Goal: Task Accomplishment & Management: Use online tool/utility

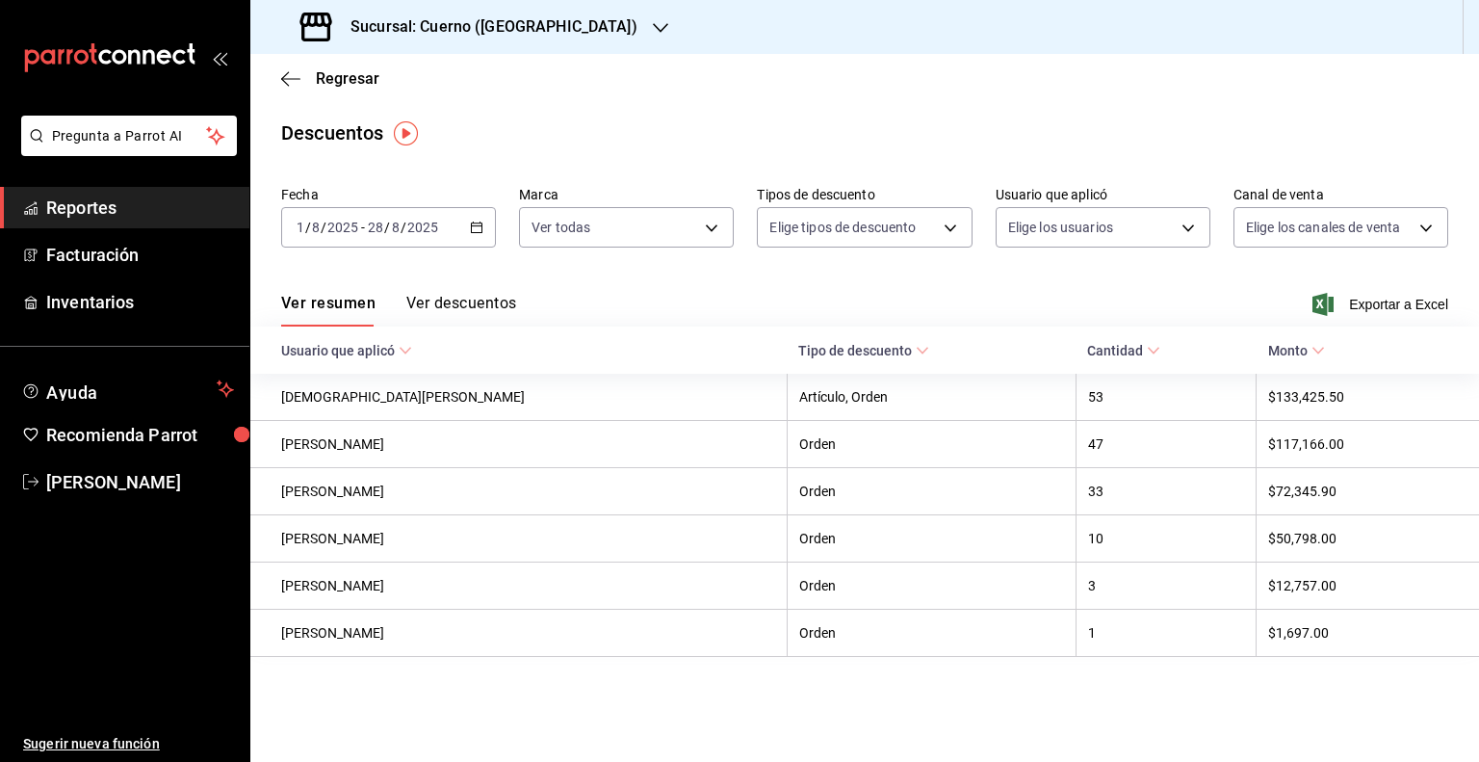
click at [653, 36] on div at bounding box center [660, 27] width 15 height 20
click at [342, 80] on span "Mochomos (GDL)" at bounding box center [320, 83] width 108 height 20
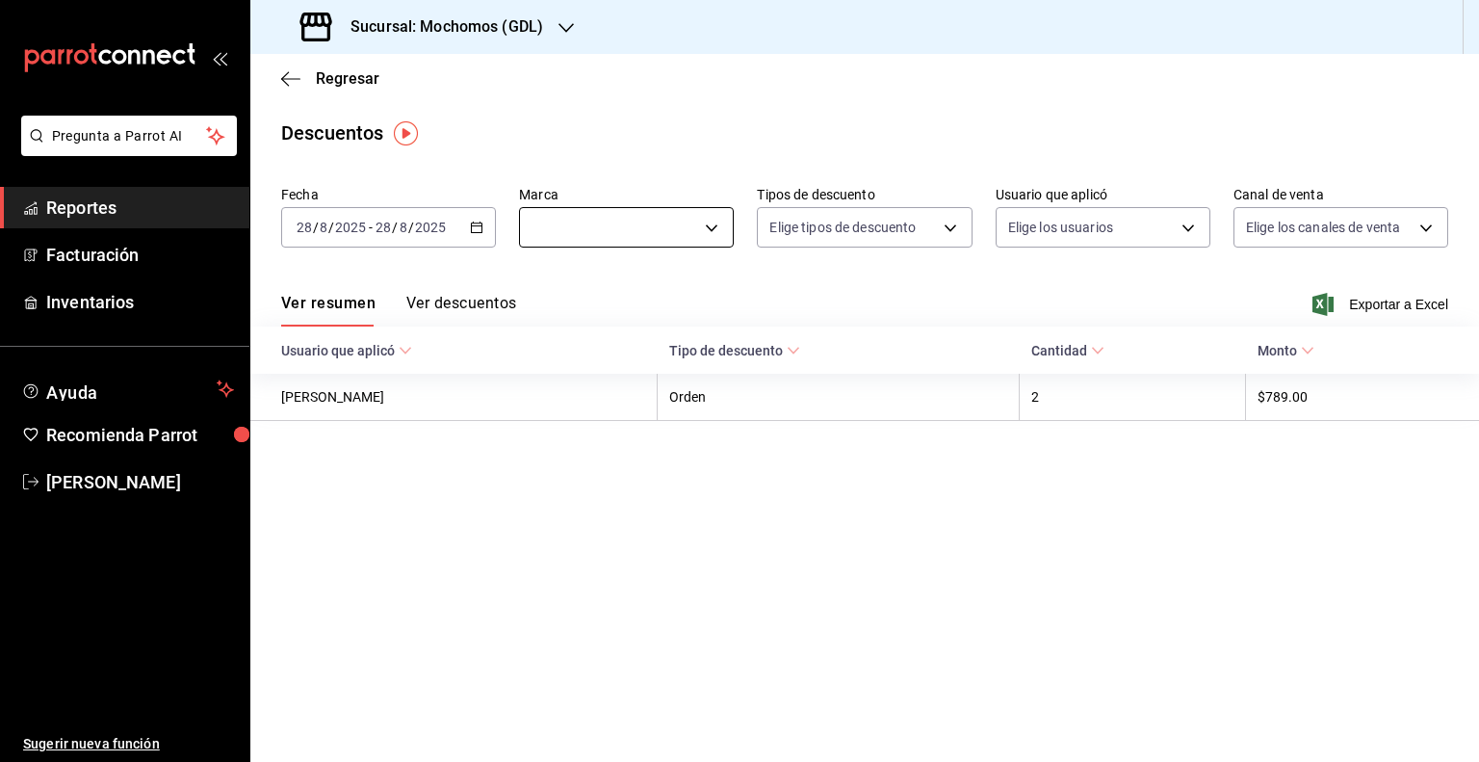
click at [643, 219] on body "Pregunta a Parrot AI Reportes Facturación Inventarios Ayuda Recomienda Parrot […" at bounding box center [739, 381] width 1479 height 762
click at [602, 365] on span "Mochomos (GDL)" at bounding box center [648, 366] width 153 height 20
type input "c9e961b9-bc29-480f-a65c-324ff110f526,36c25d4a-7cb0-456c-a434-e981d54830bc"
checkbox input "true"
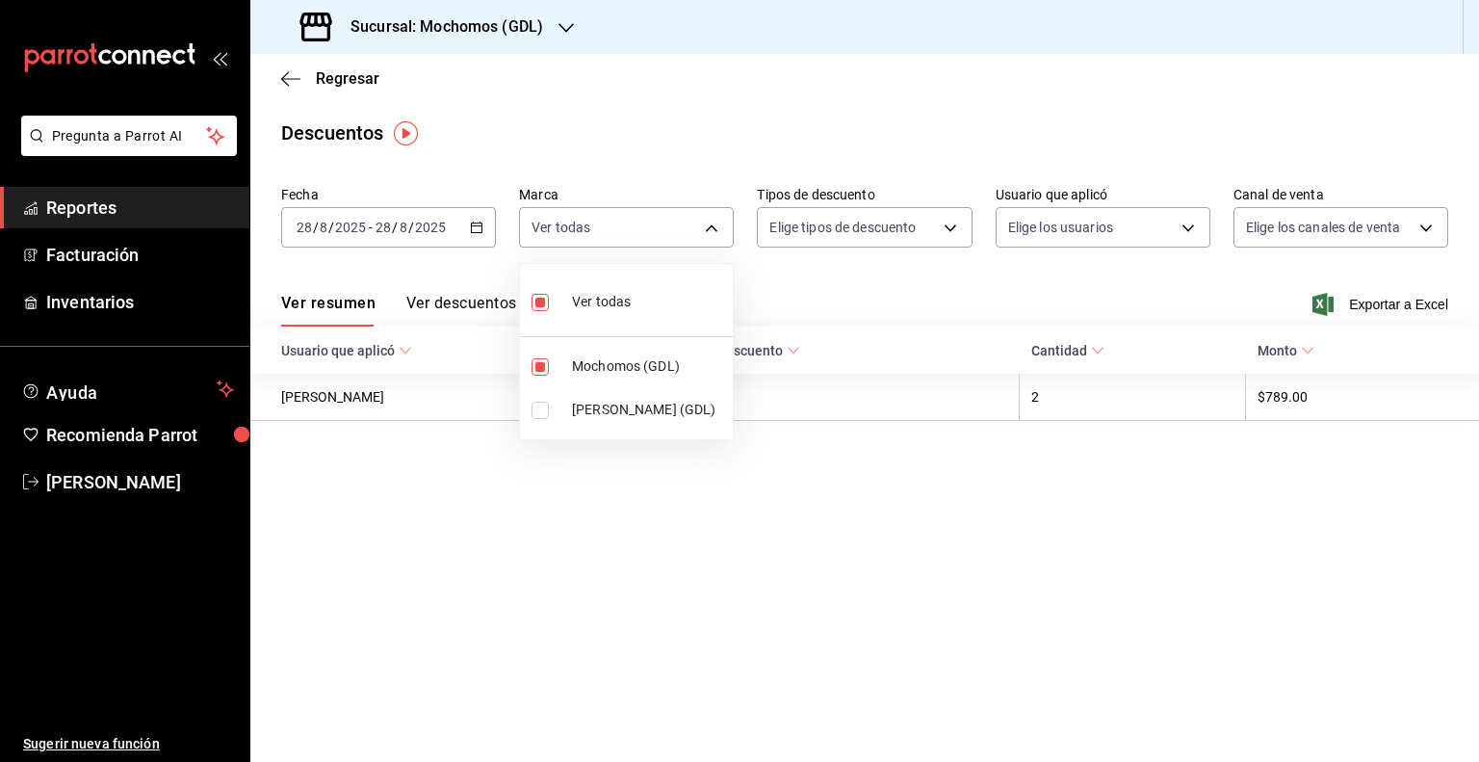
click at [408, 231] on div at bounding box center [739, 381] width 1479 height 762
click at [439, 231] on input "2025" at bounding box center [430, 227] width 33 height 15
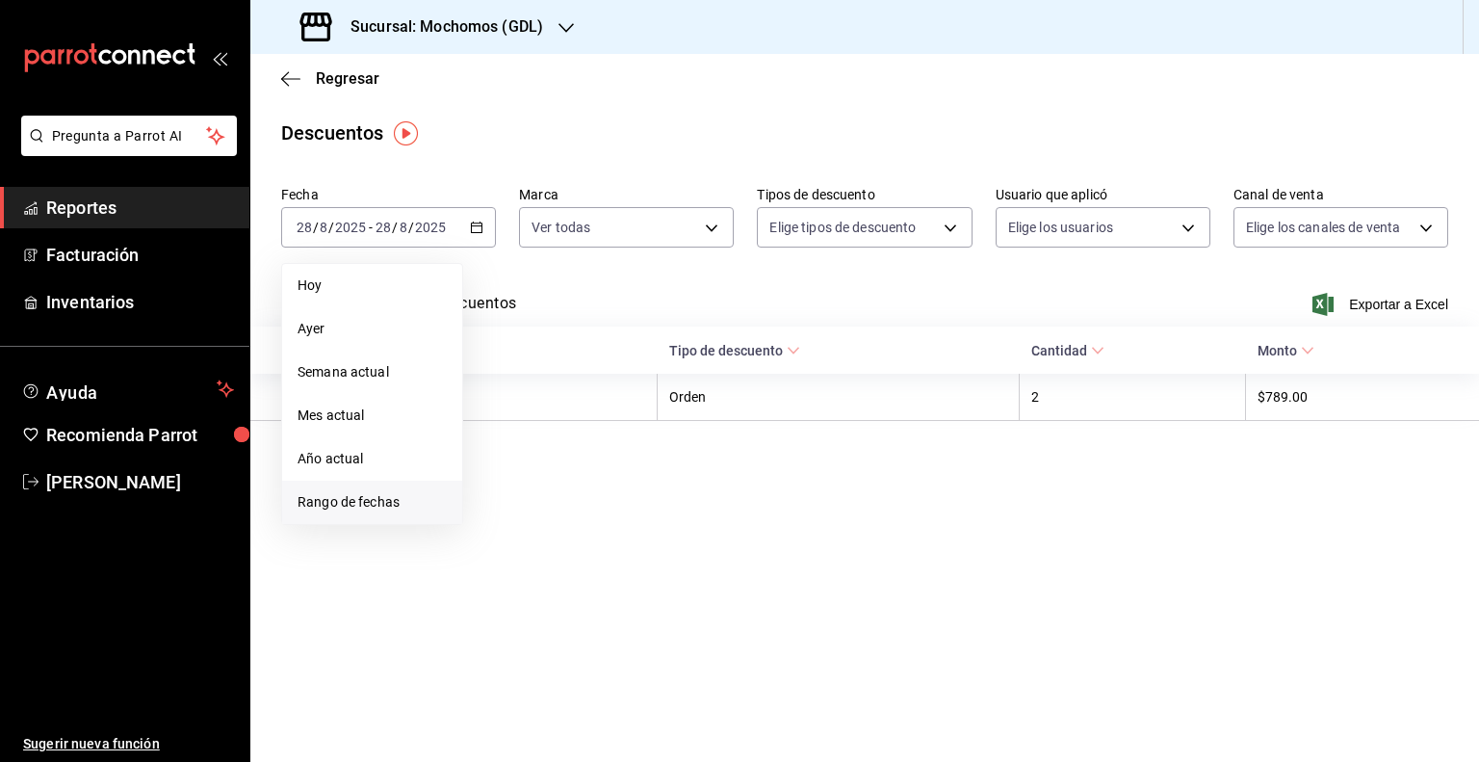
click at [348, 506] on span "Rango de fechas" at bounding box center [371, 502] width 149 height 20
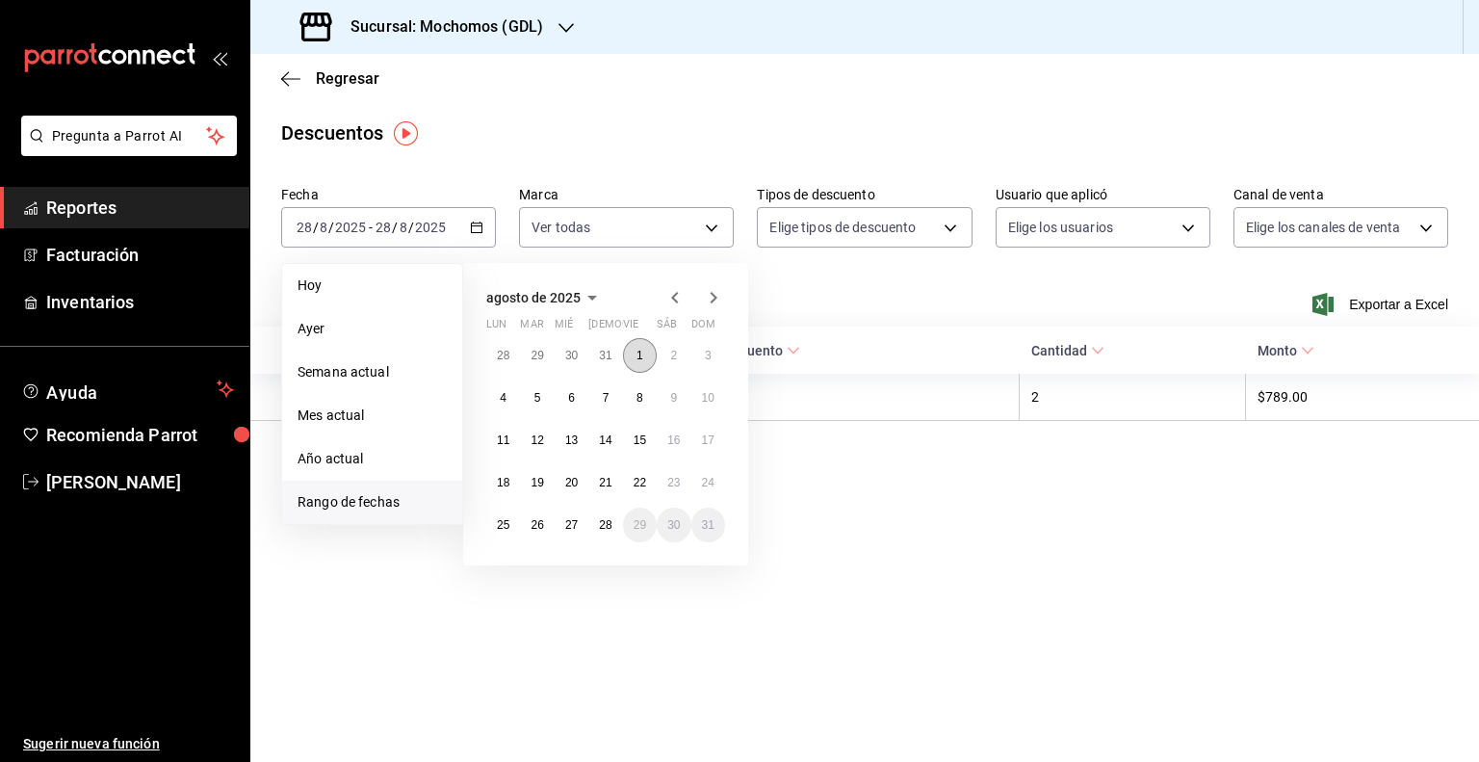
click at [652, 352] on button "1" at bounding box center [640, 355] width 34 height 35
click at [601, 530] on button "28" at bounding box center [605, 524] width 34 height 35
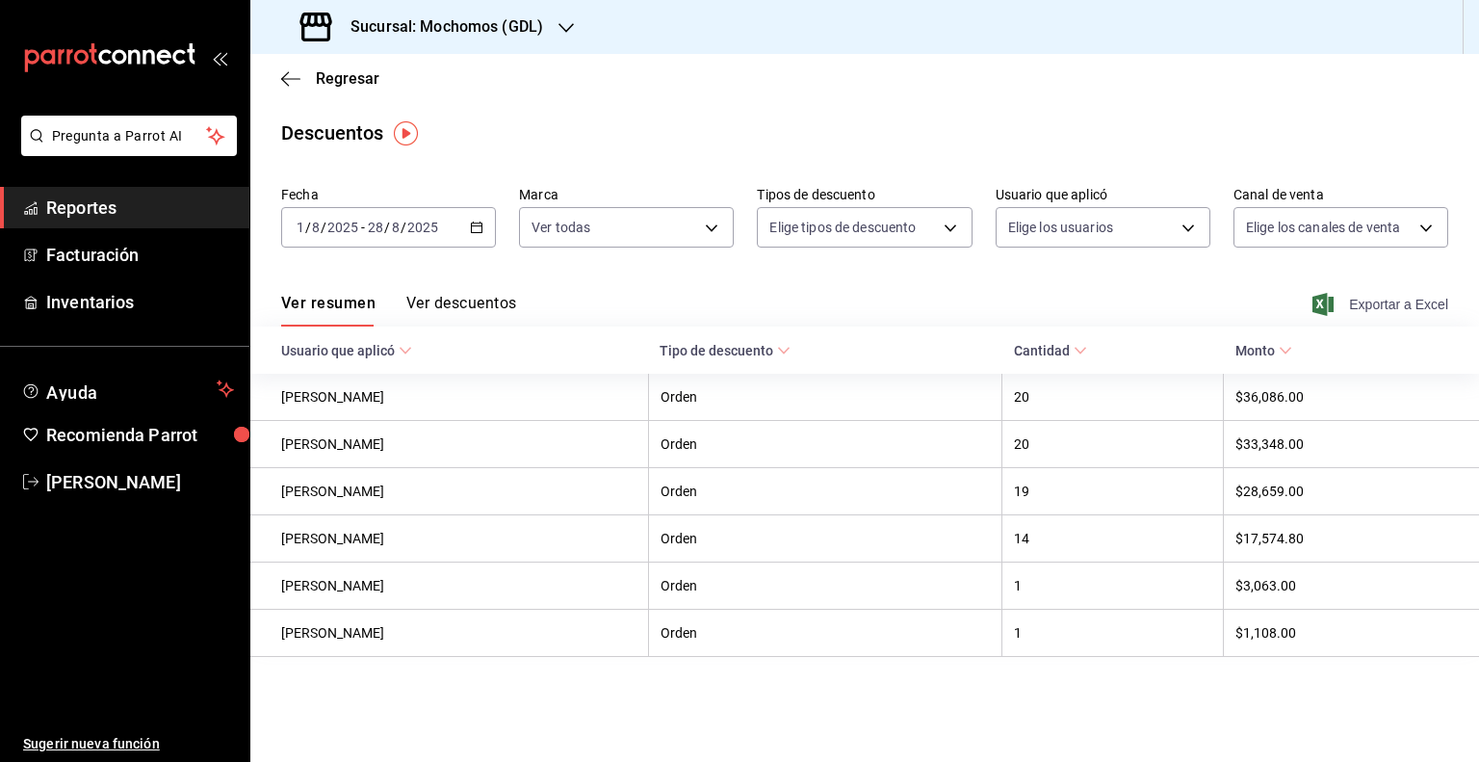
click at [1402, 299] on span "Exportar a Excel" at bounding box center [1382, 304] width 132 height 23
click at [294, 71] on icon "button" at bounding box center [290, 78] width 19 height 17
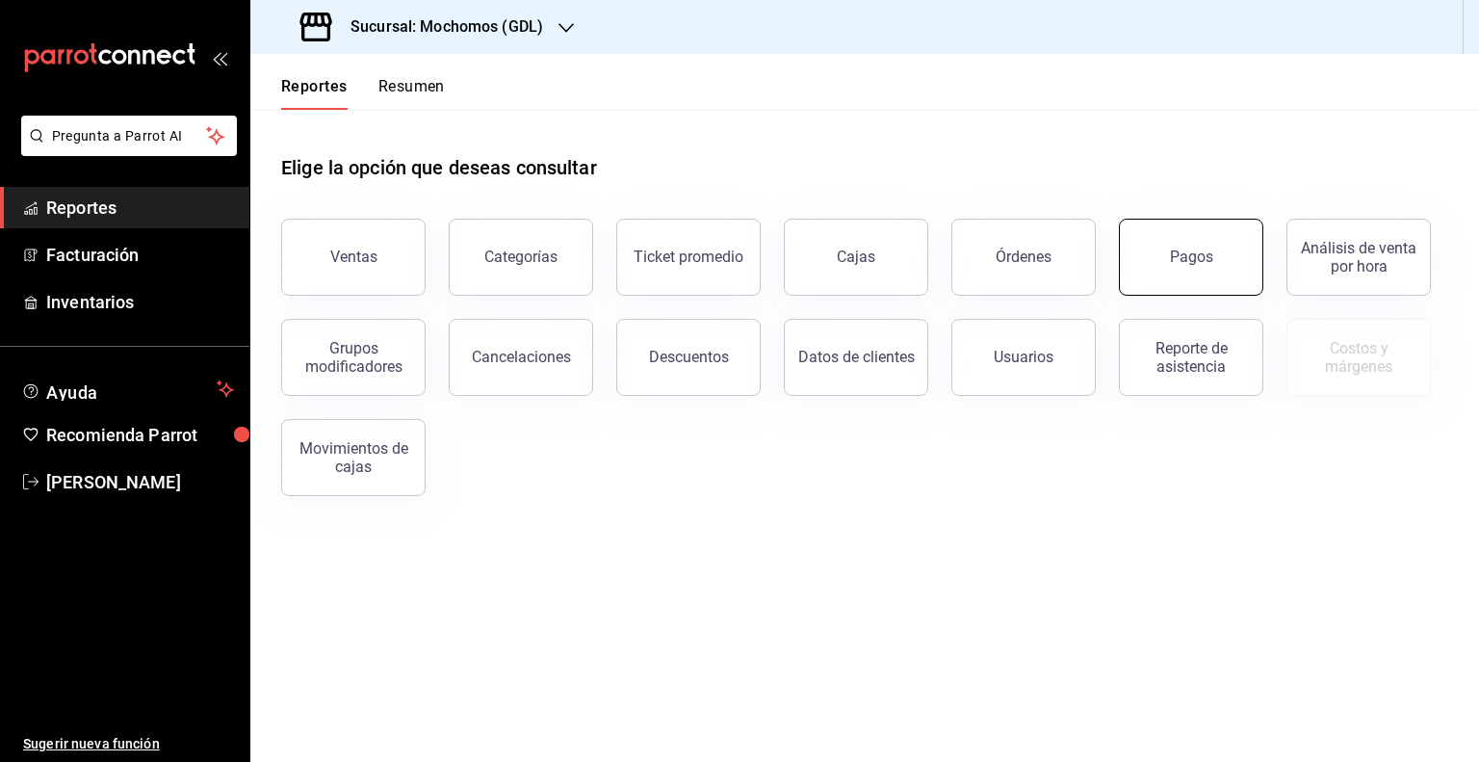
click at [1177, 249] on div "Pagos" at bounding box center [1191, 256] width 43 height 18
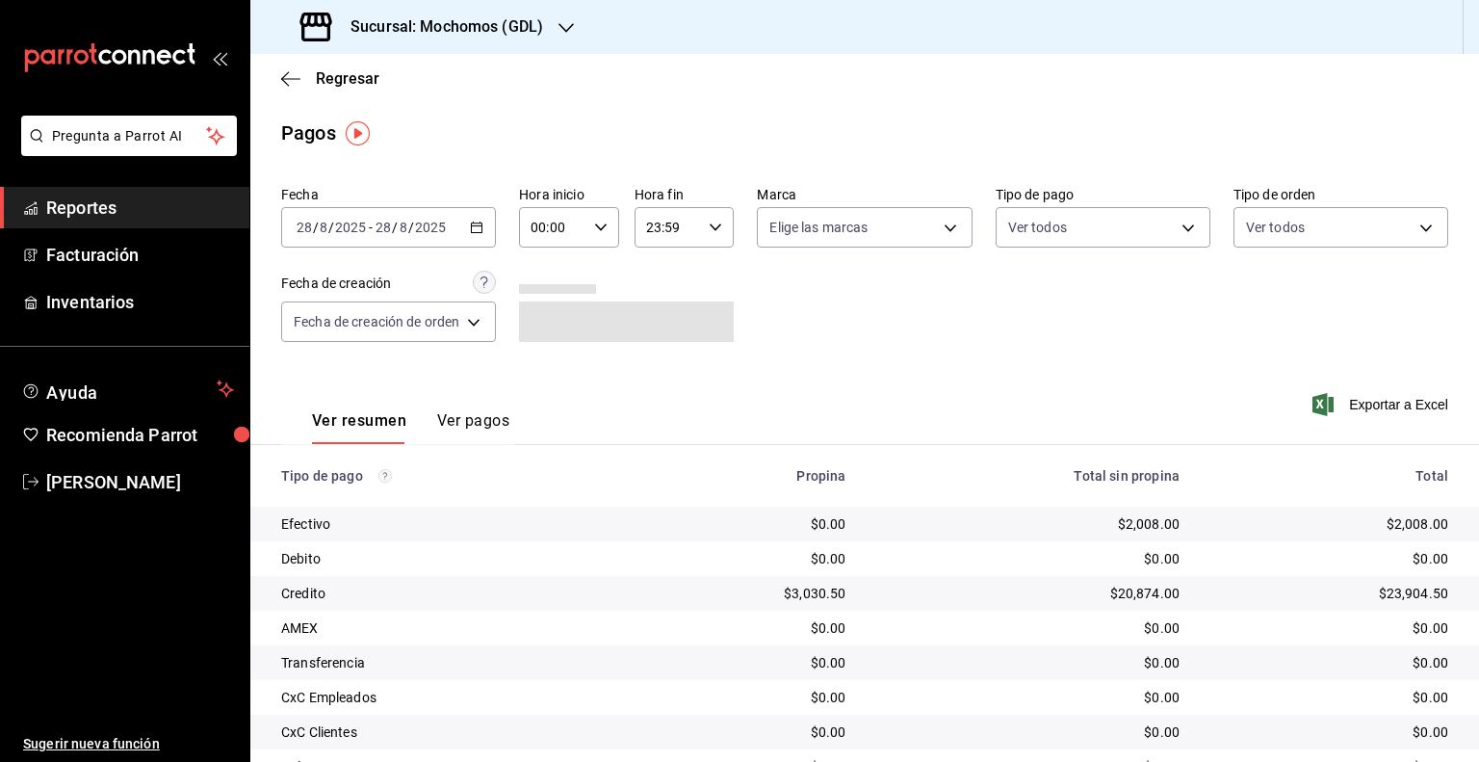
click at [459, 230] on div "[DATE] [DATE] - [DATE] [DATE]" at bounding box center [388, 227] width 215 height 40
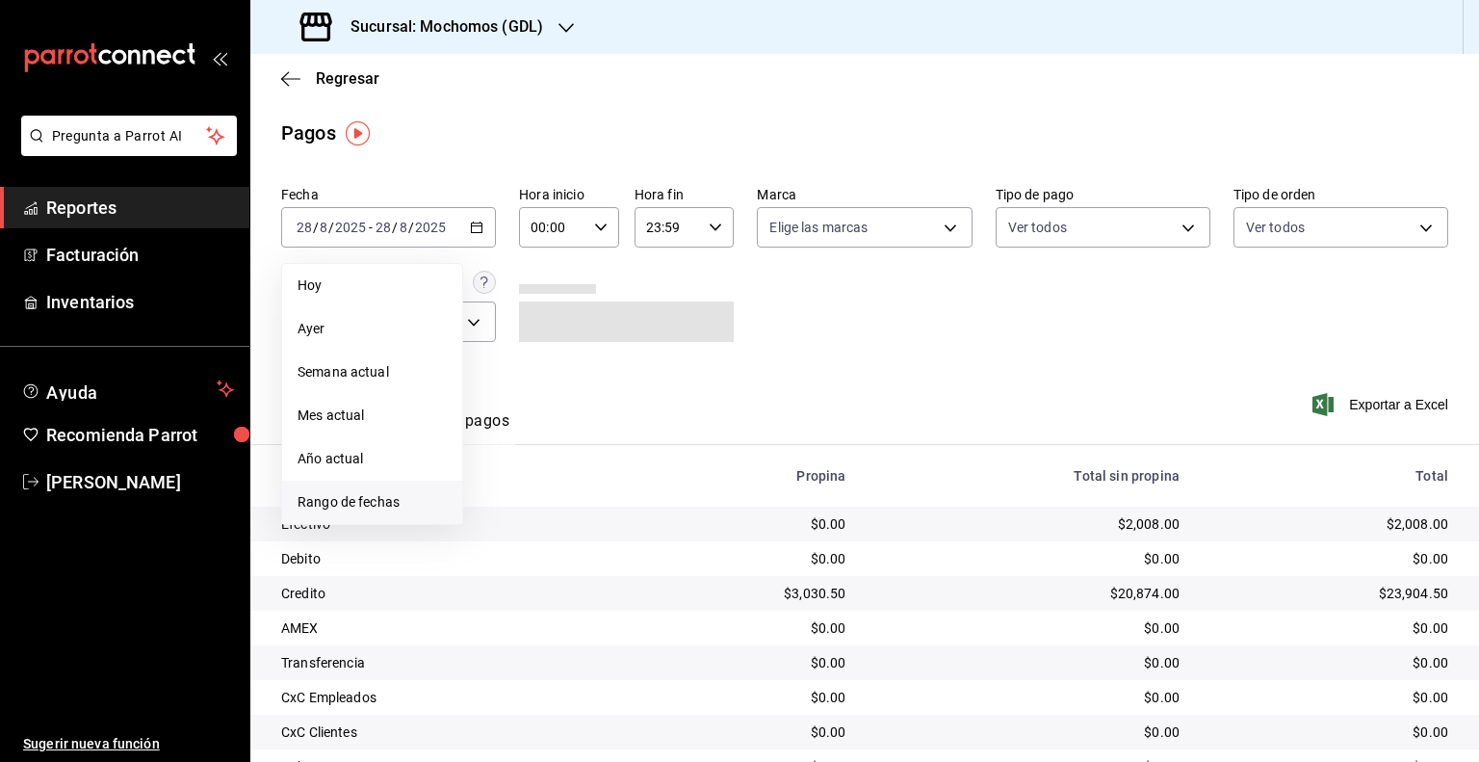
click at [339, 506] on span "Rango de fechas" at bounding box center [371, 502] width 149 height 20
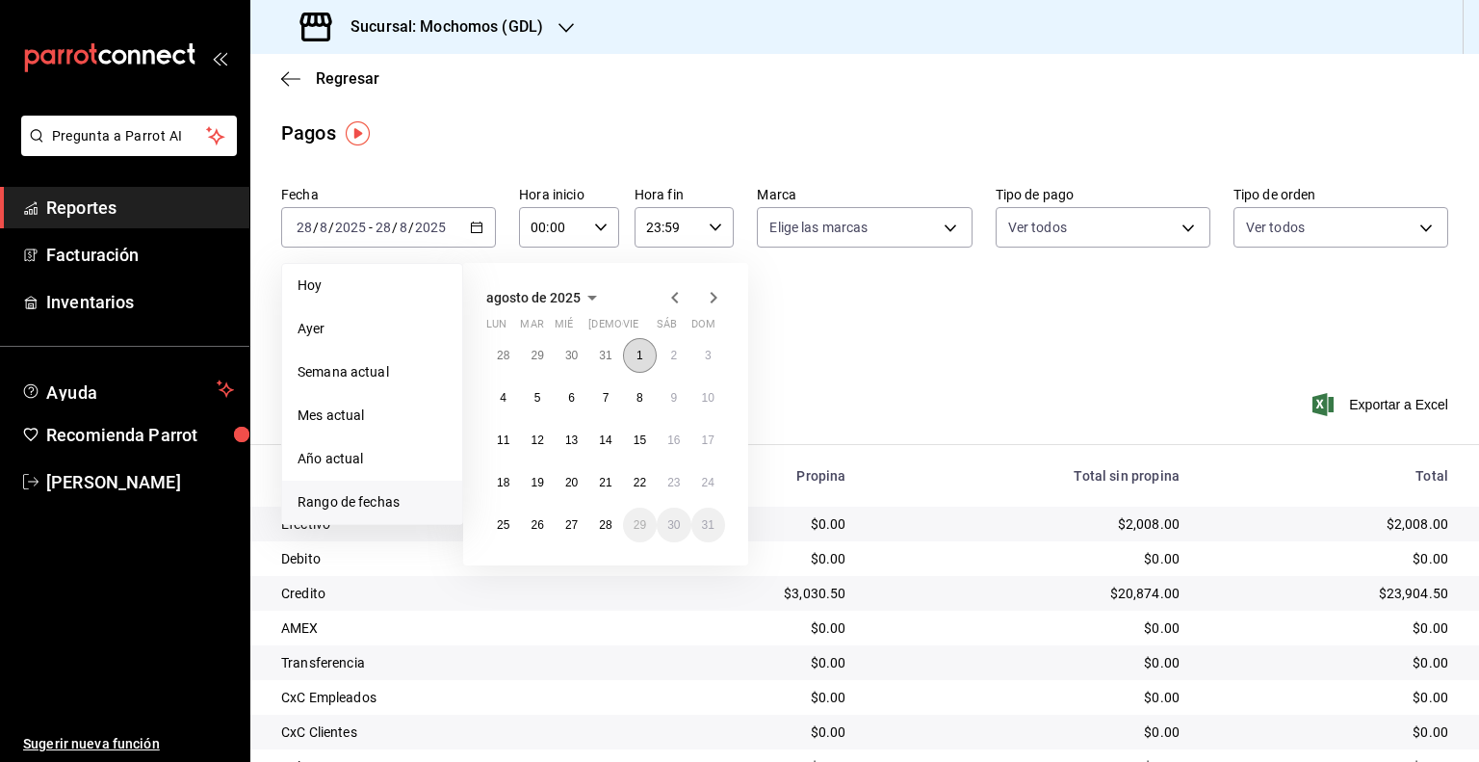
click at [644, 356] on button "1" at bounding box center [640, 355] width 34 height 35
click at [607, 526] on abbr "28" at bounding box center [605, 524] width 13 height 13
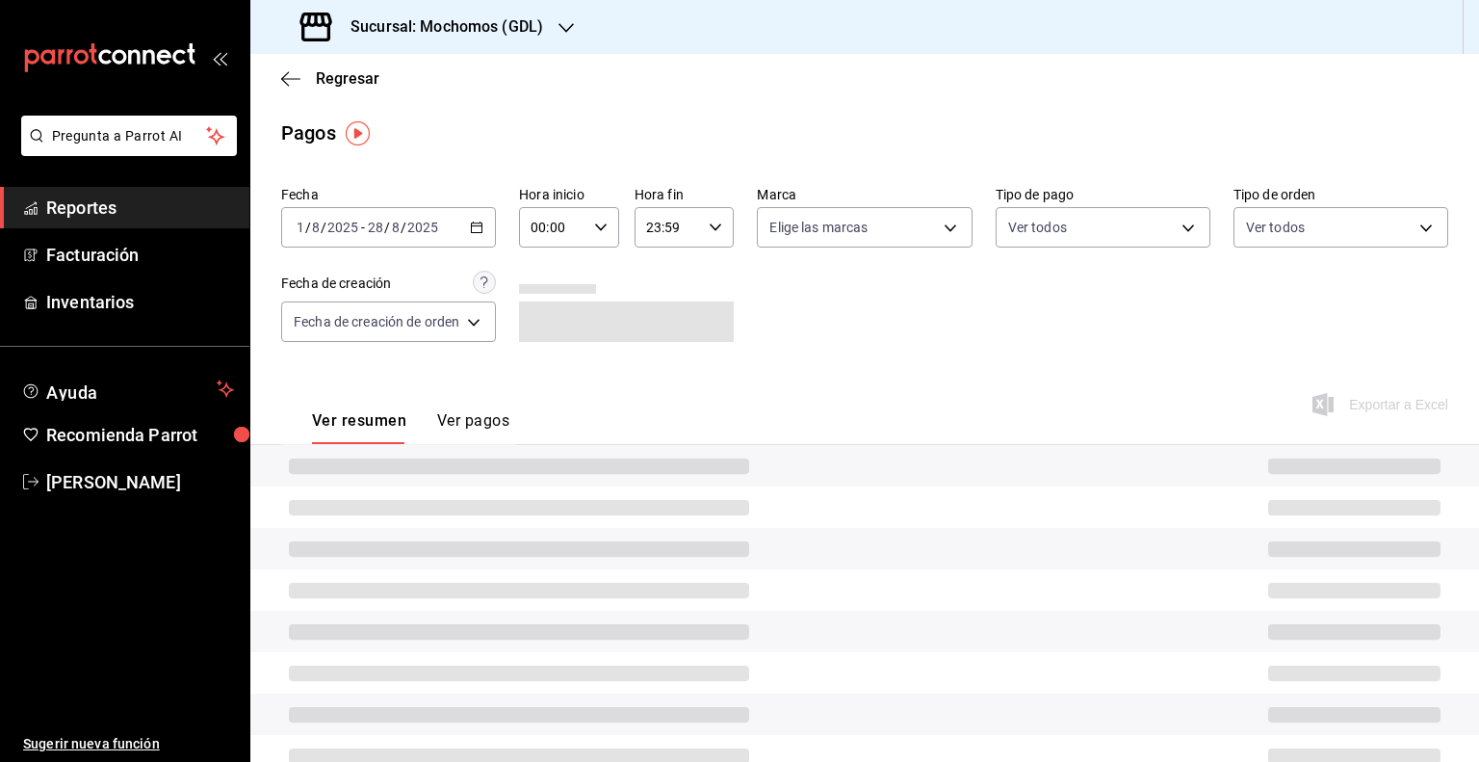
click at [591, 230] on div "00:00 Hora inicio" at bounding box center [569, 227] width 100 height 40
click at [549, 327] on button "05" at bounding box center [544, 315] width 41 height 39
type input "05:00"
click at [672, 219] on div at bounding box center [739, 381] width 1479 height 762
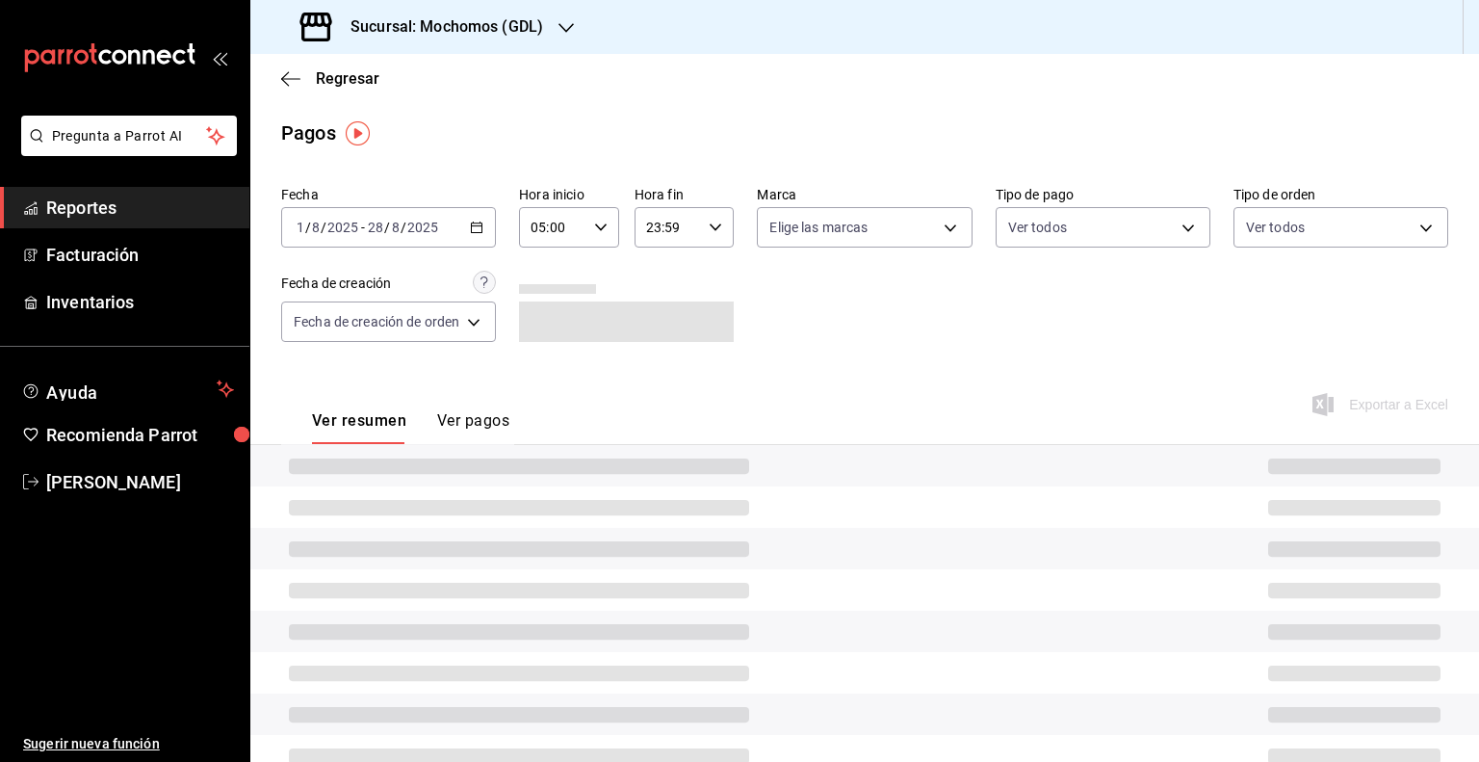
click at [689, 229] on input "23:59" at bounding box center [667, 227] width 67 height 39
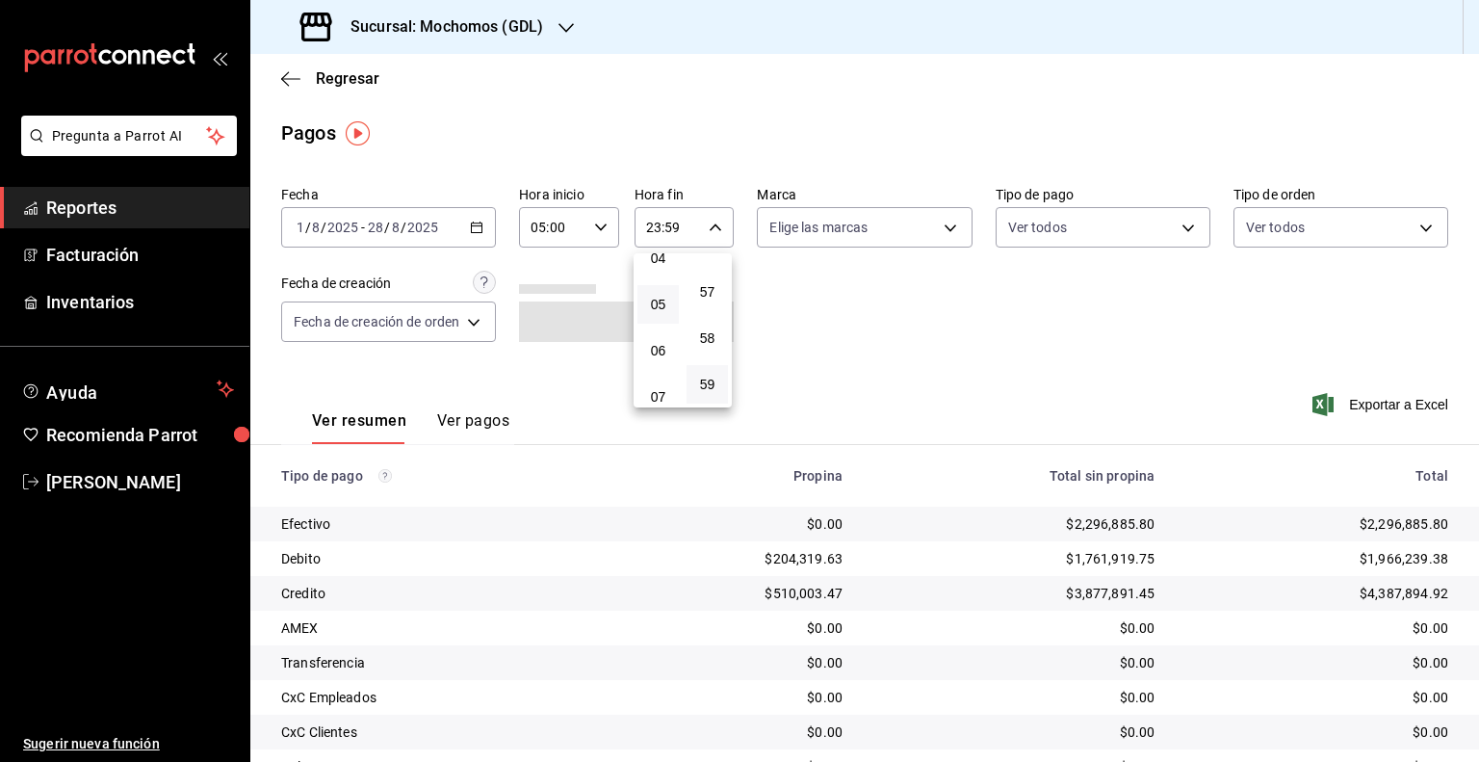
click at [675, 299] on button "05" at bounding box center [657, 304] width 41 height 39
type input "05:59"
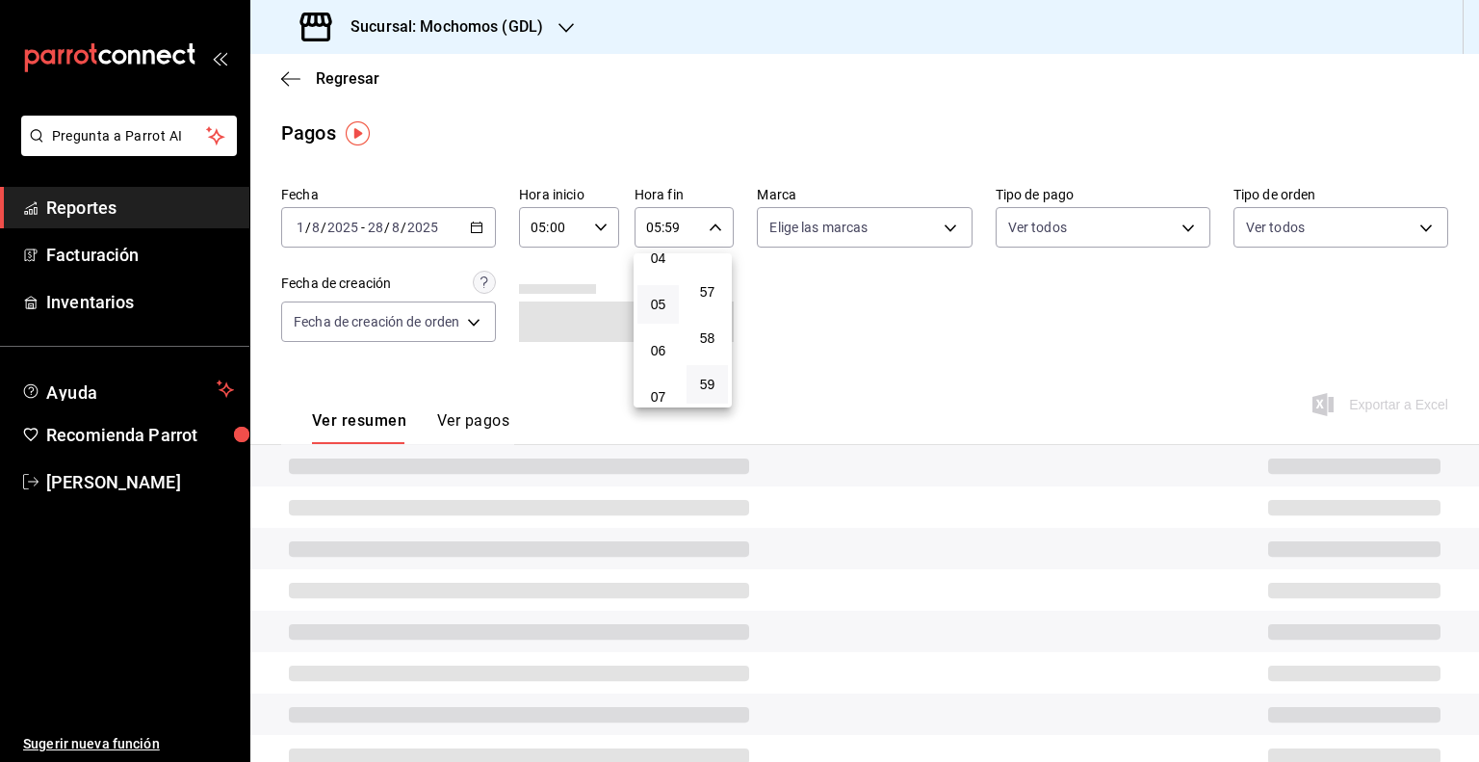
click at [829, 226] on div at bounding box center [739, 381] width 1479 height 762
click at [871, 241] on body "Pregunta a Parrot AI Reportes Facturación Inventarios Ayuda Recomienda Parrot […" at bounding box center [739, 381] width 1479 height 762
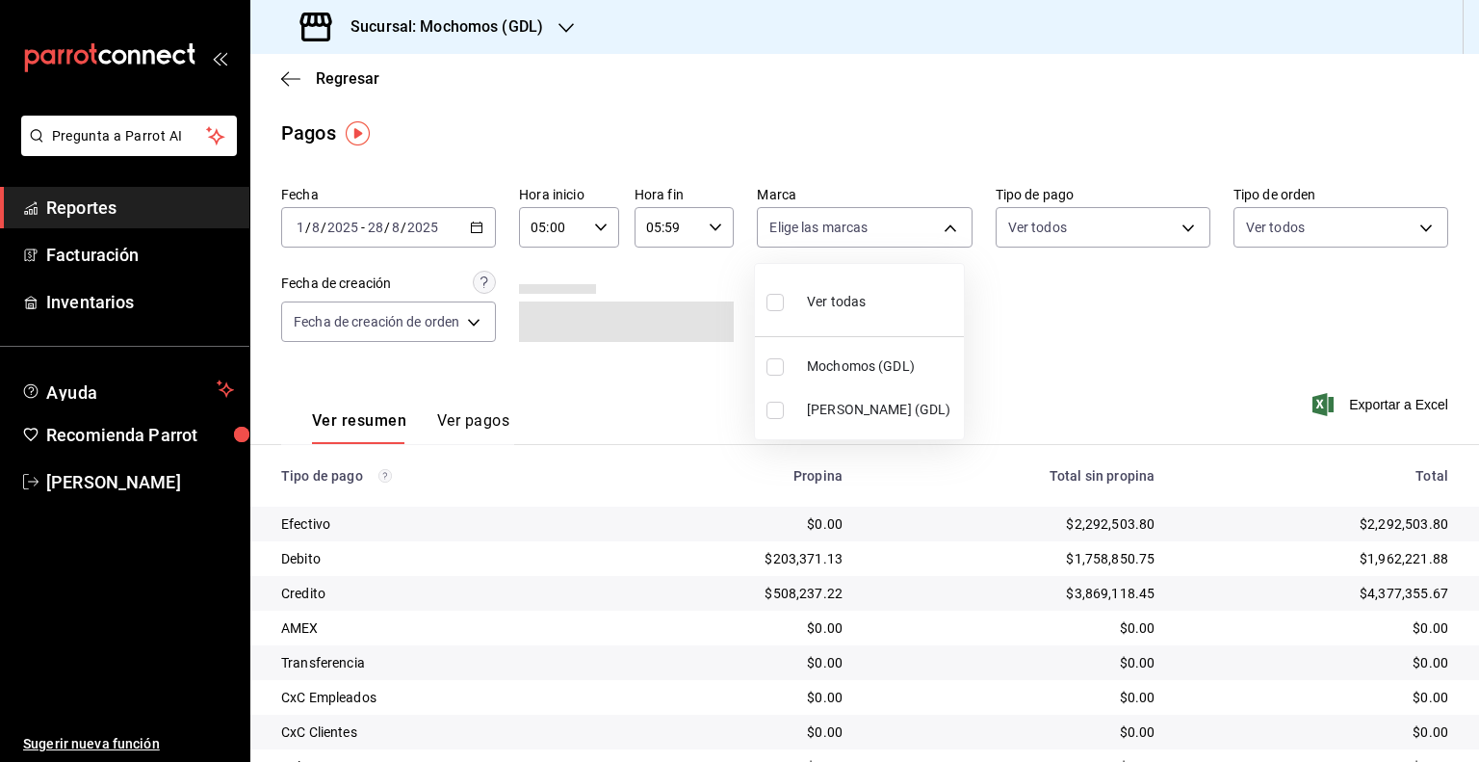
click at [841, 360] on span "Mochomos (GDL)" at bounding box center [881, 366] width 149 height 20
type input "36c25d4a-7cb0-456c-a434-e981d54830bc"
checkbox input "true"
click at [1387, 401] on div at bounding box center [739, 381] width 1479 height 762
click at [1374, 406] on span "Exportar a Excel" at bounding box center [1382, 404] width 132 height 23
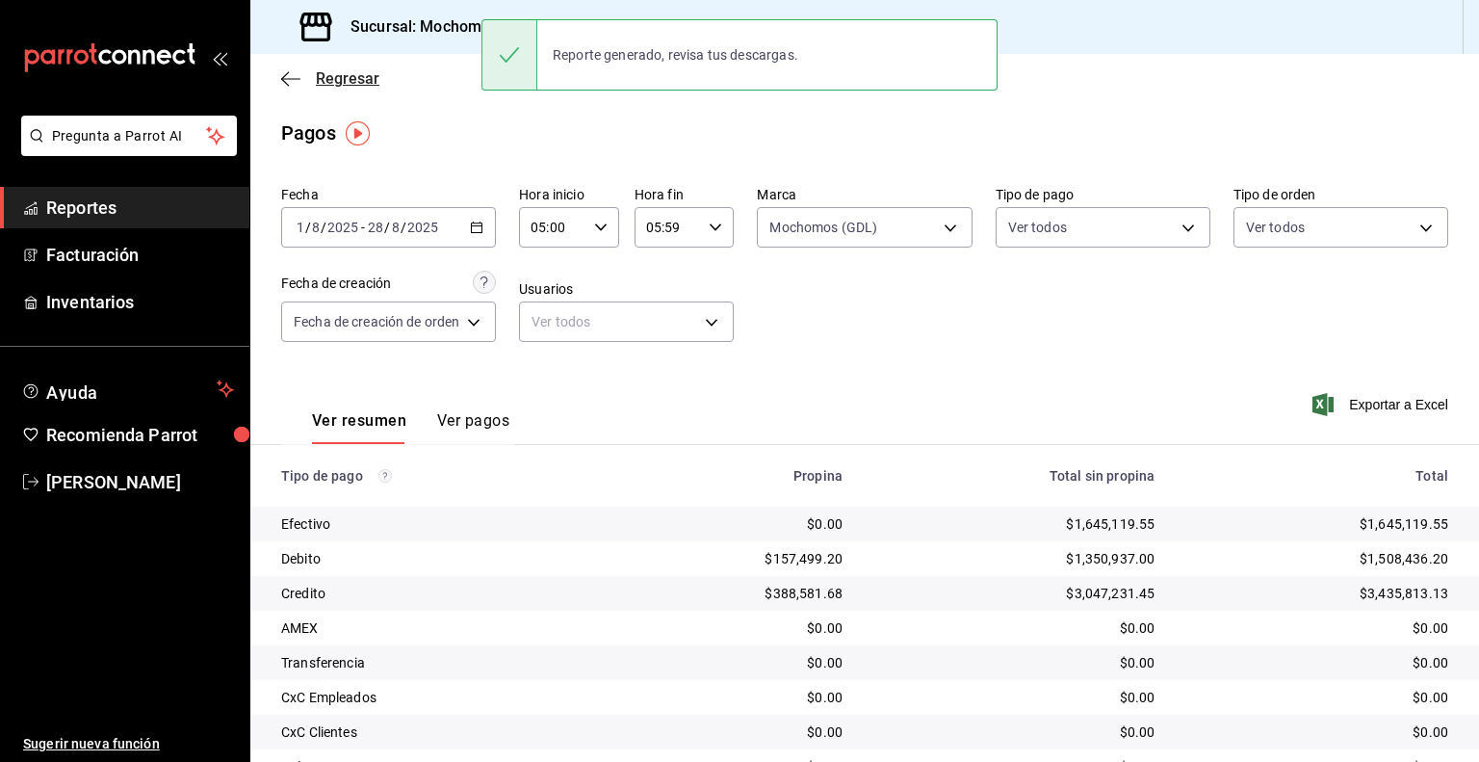
click at [297, 80] on icon "button" at bounding box center [290, 78] width 19 height 17
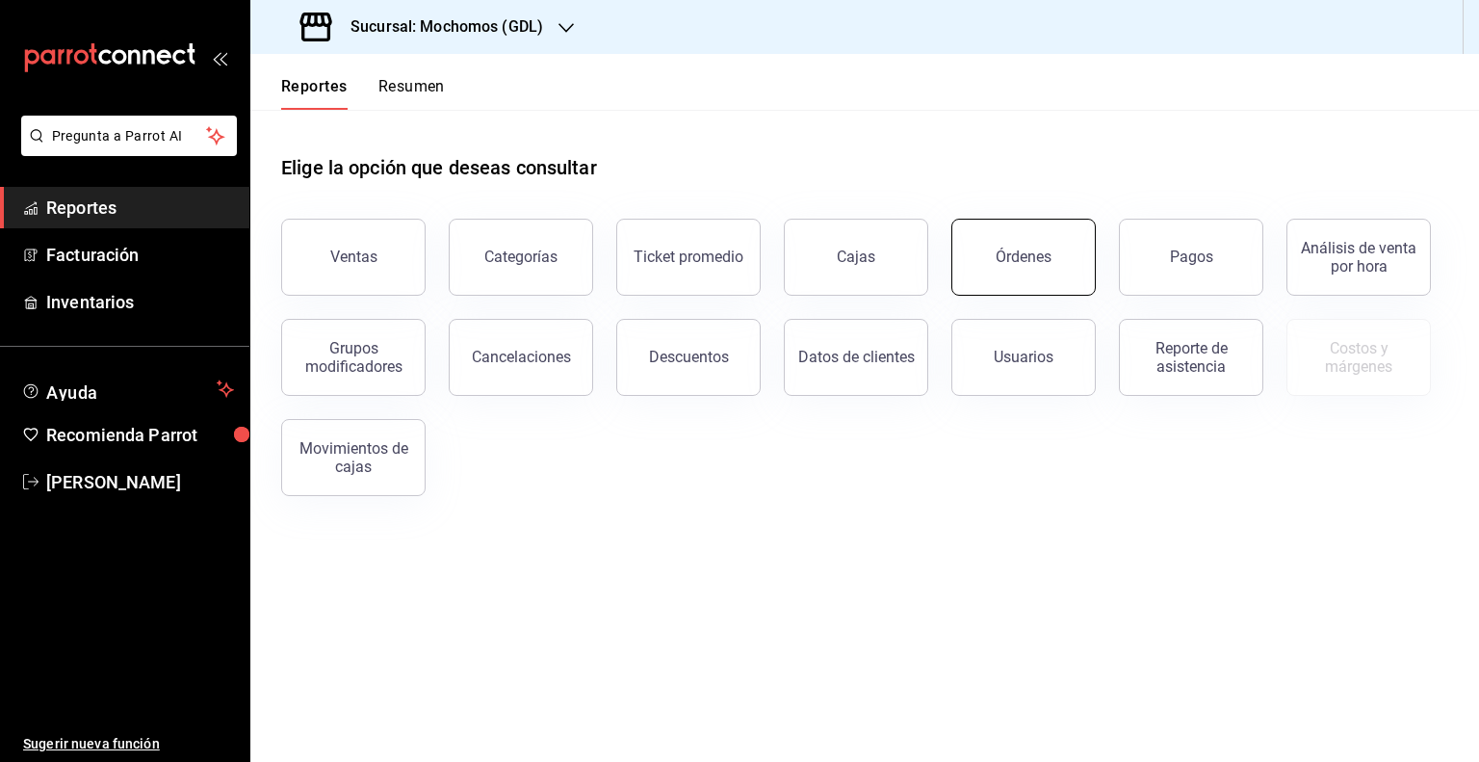
click at [1022, 257] on div "Órdenes" at bounding box center [1024, 256] width 56 height 18
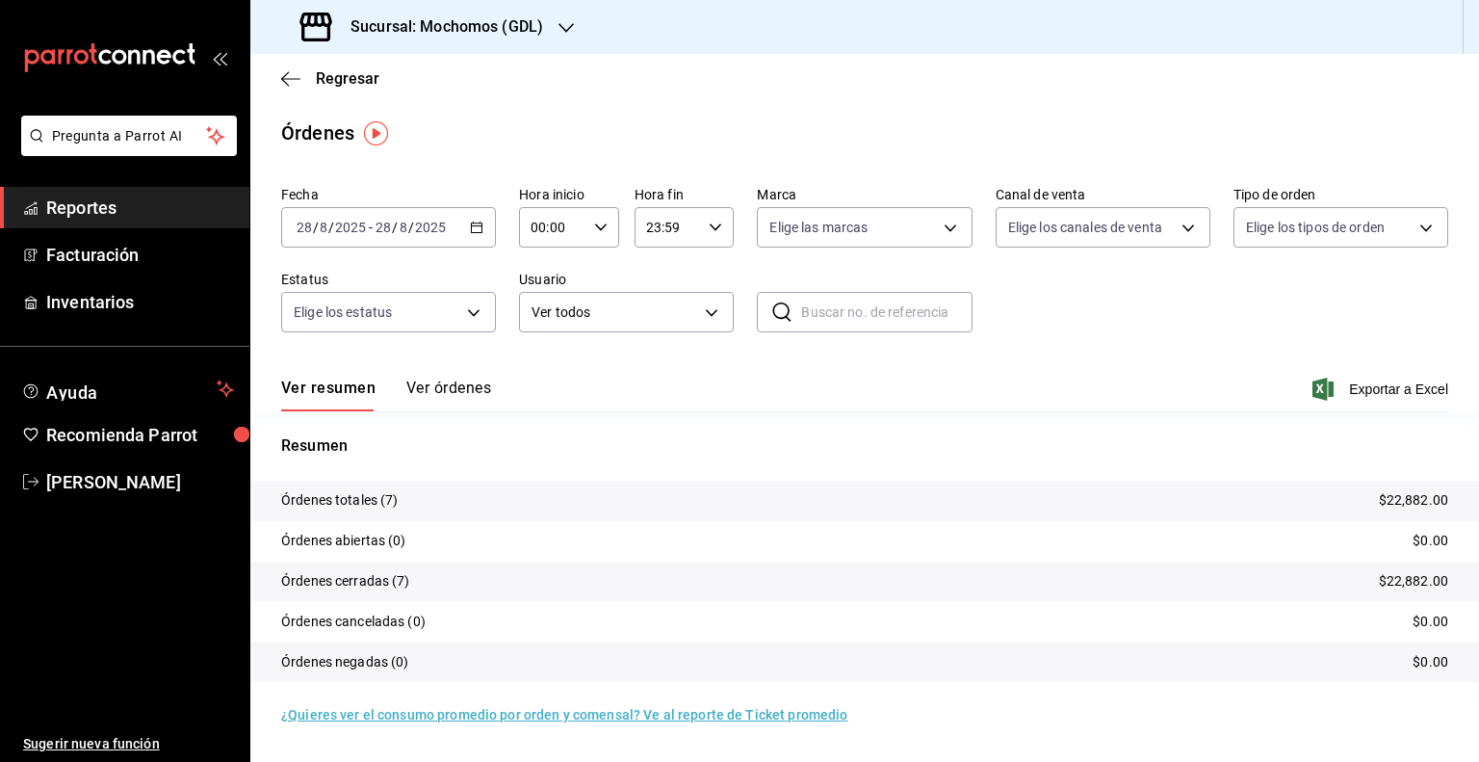
click at [414, 234] on input "2025" at bounding box center [430, 227] width 33 height 15
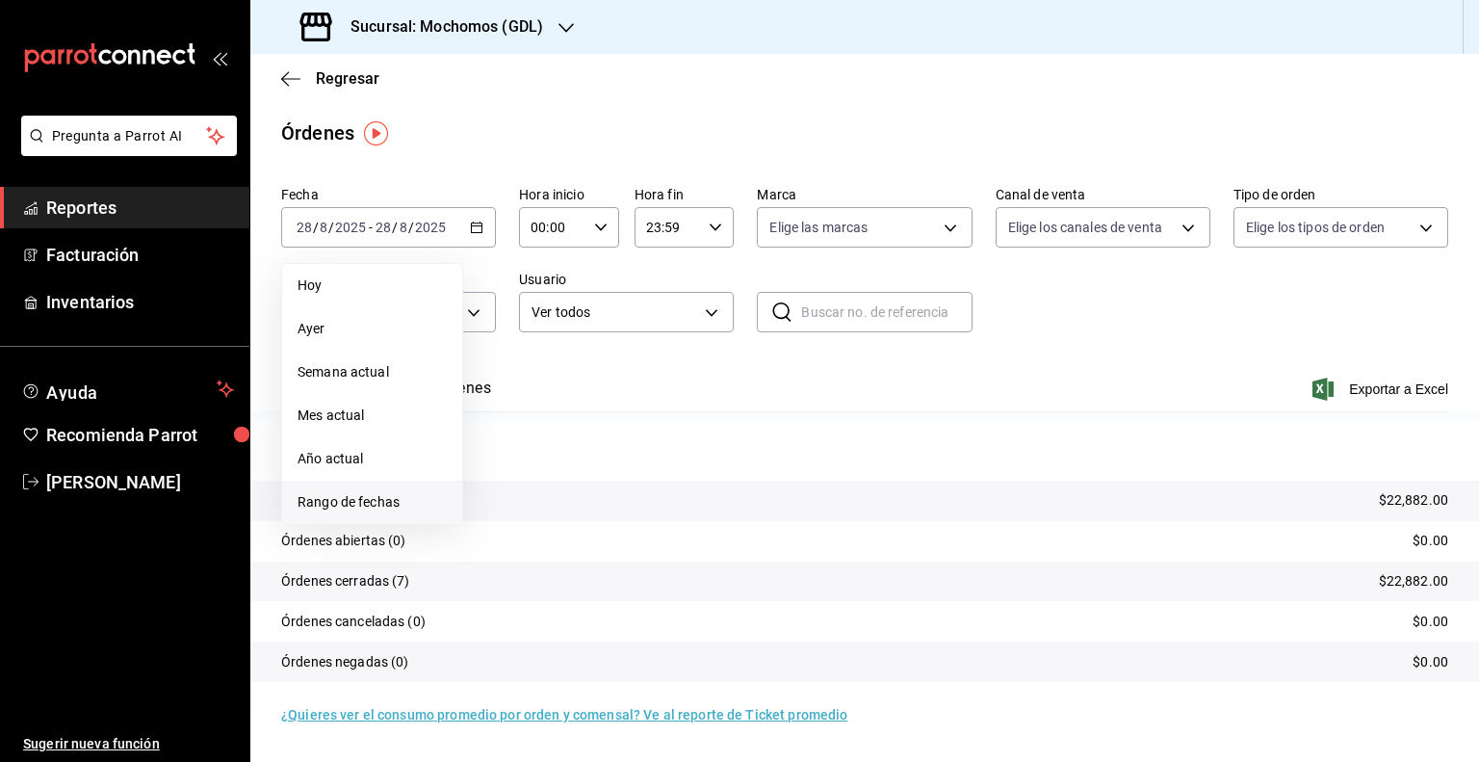
click at [341, 504] on span "Rango de fechas" at bounding box center [371, 502] width 149 height 20
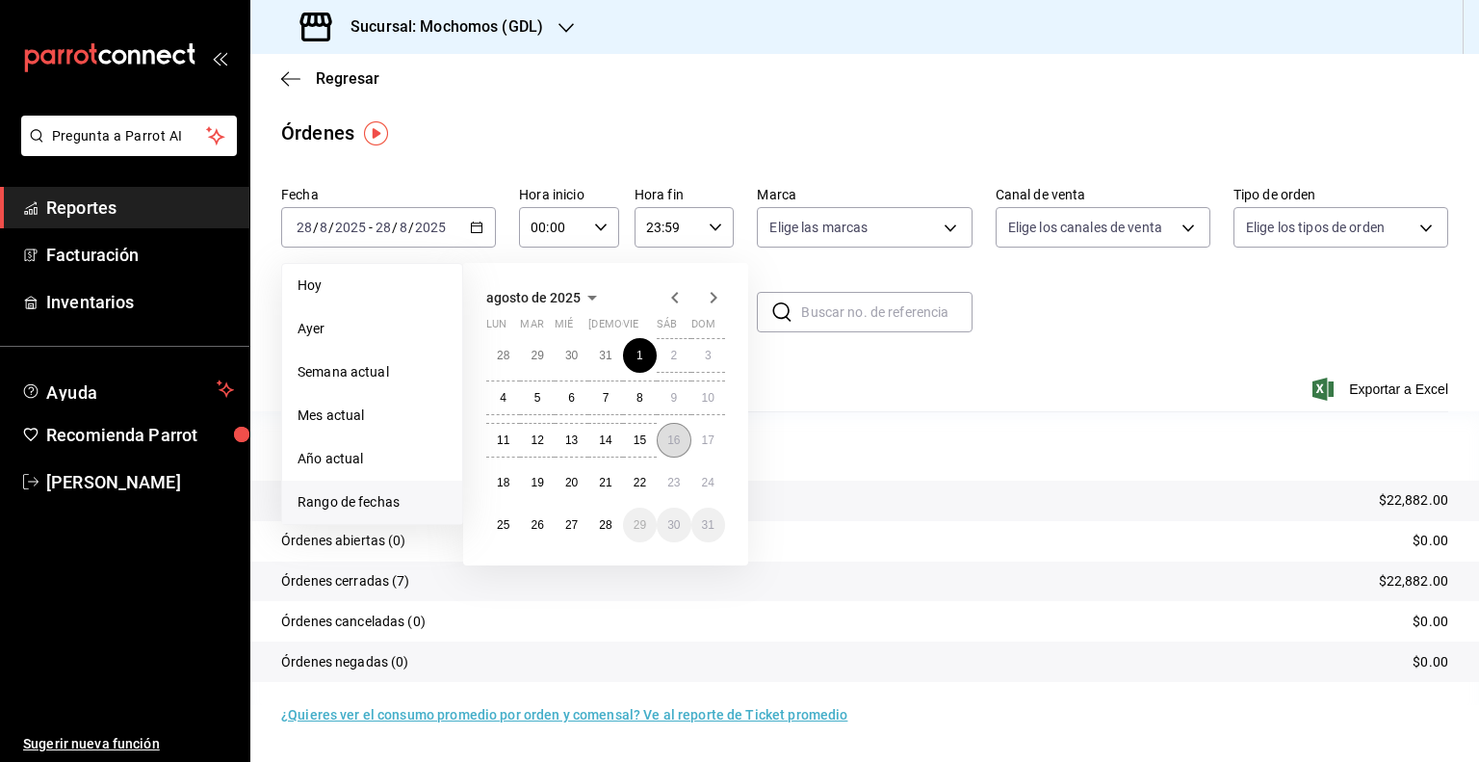
click at [682, 442] on button "16" at bounding box center [674, 440] width 34 height 35
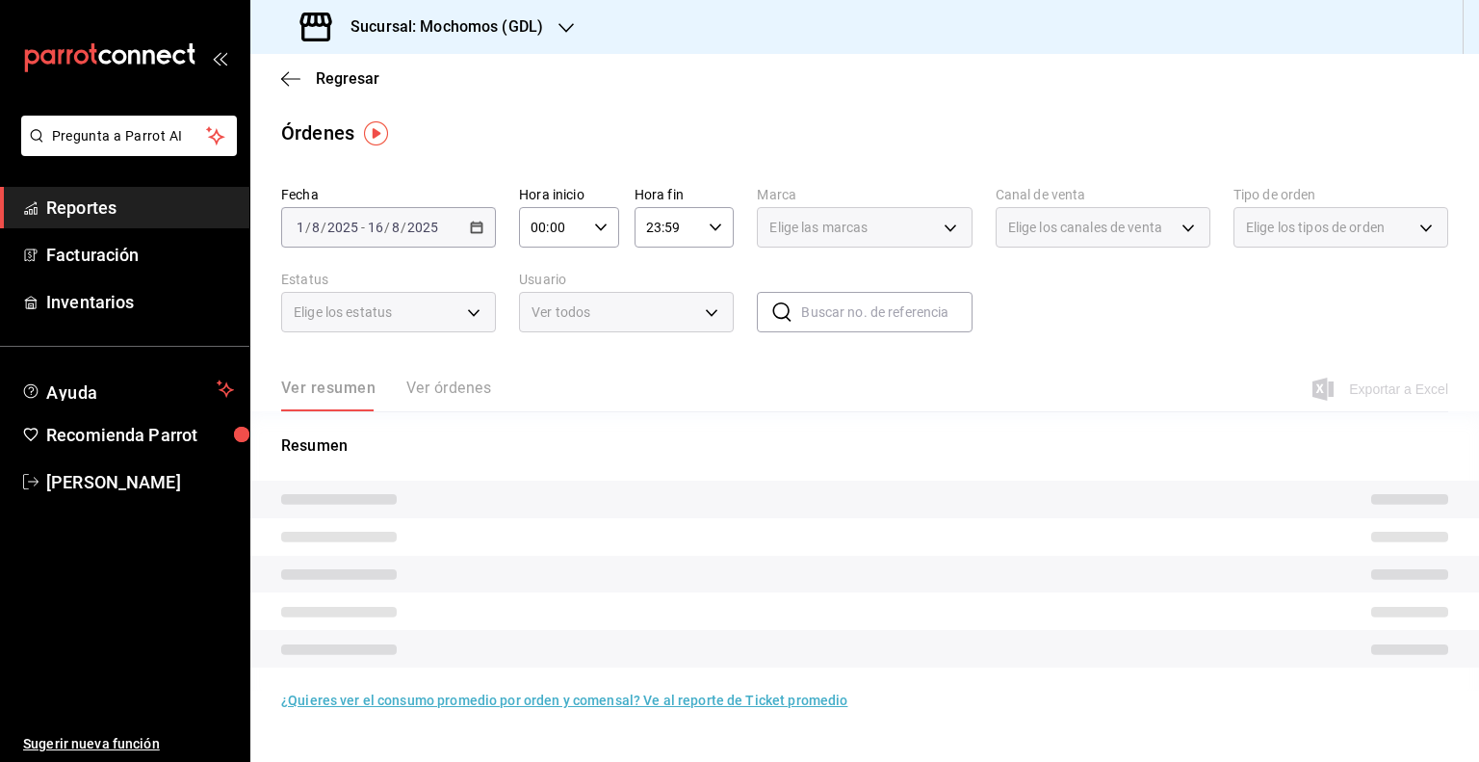
click at [575, 215] on input "00:00" at bounding box center [552, 227] width 67 height 39
drag, startPoint x: 547, startPoint y: 326, endPoint x: 597, endPoint y: 296, distance: 58.8
click at [547, 325] on button "05" at bounding box center [544, 315] width 42 height 39
type input "05:00"
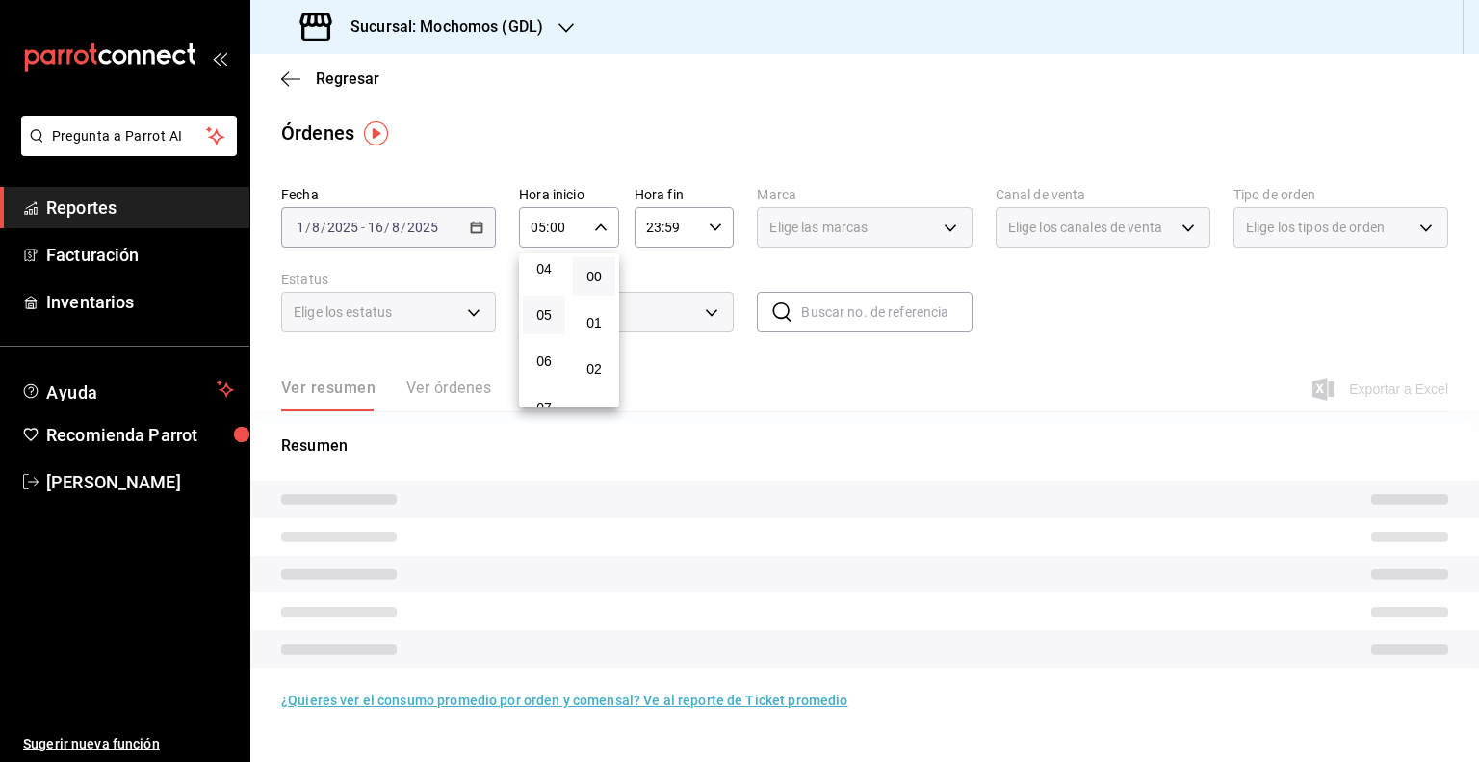
click at [682, 234] on div at bounding box center [739, 381] width 1479 height 762
click at [683, 231] on input "23:59" at bounding box center [667, 227] width 67 height 39
click at [655, 353] on span "06" at bounding box center [659, 350] width 19 height 15
click at [890, 226] on div at bounding box center [739, 381] width 1479 height 762
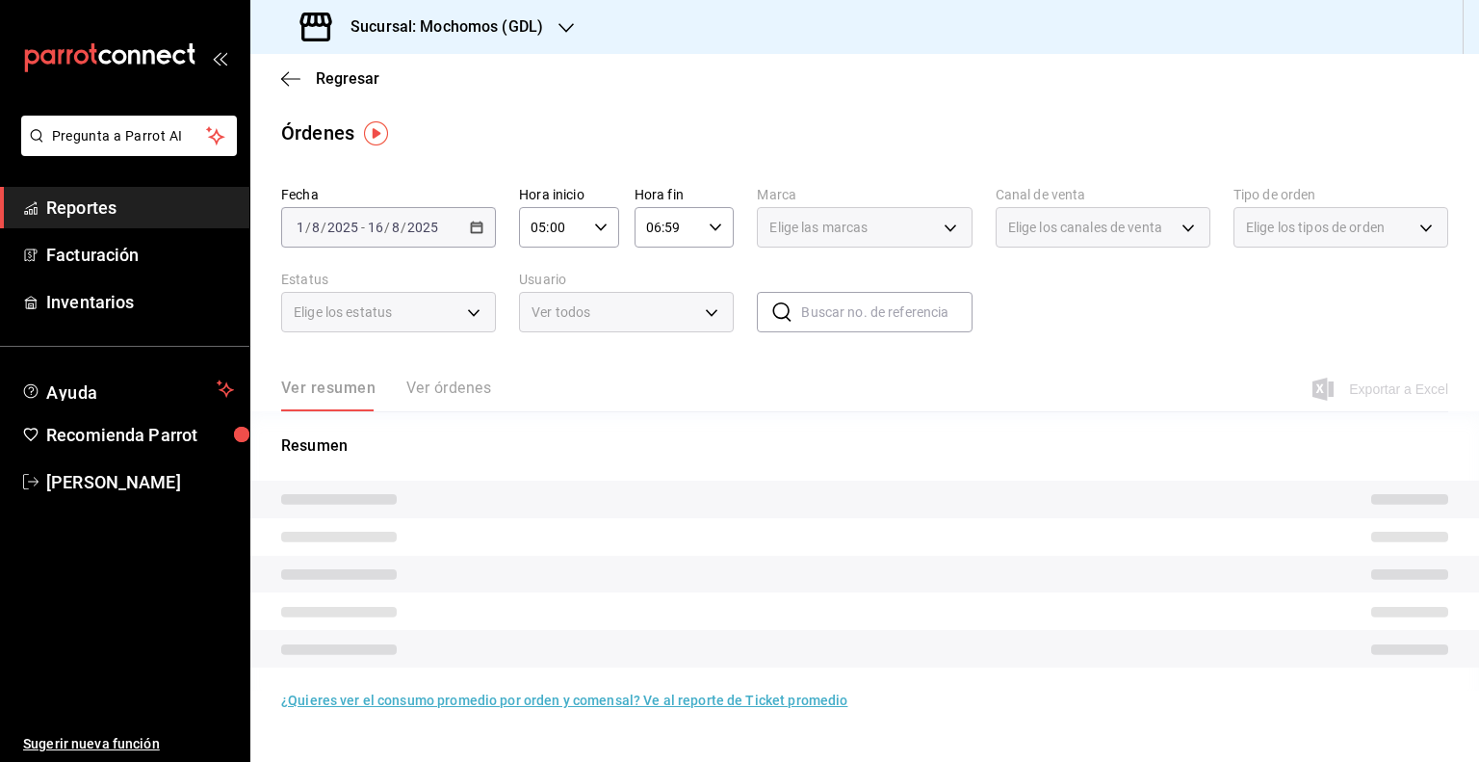
click at [663, 231] on input "06:59" at bounding box center [667, 227] width 67 height 39
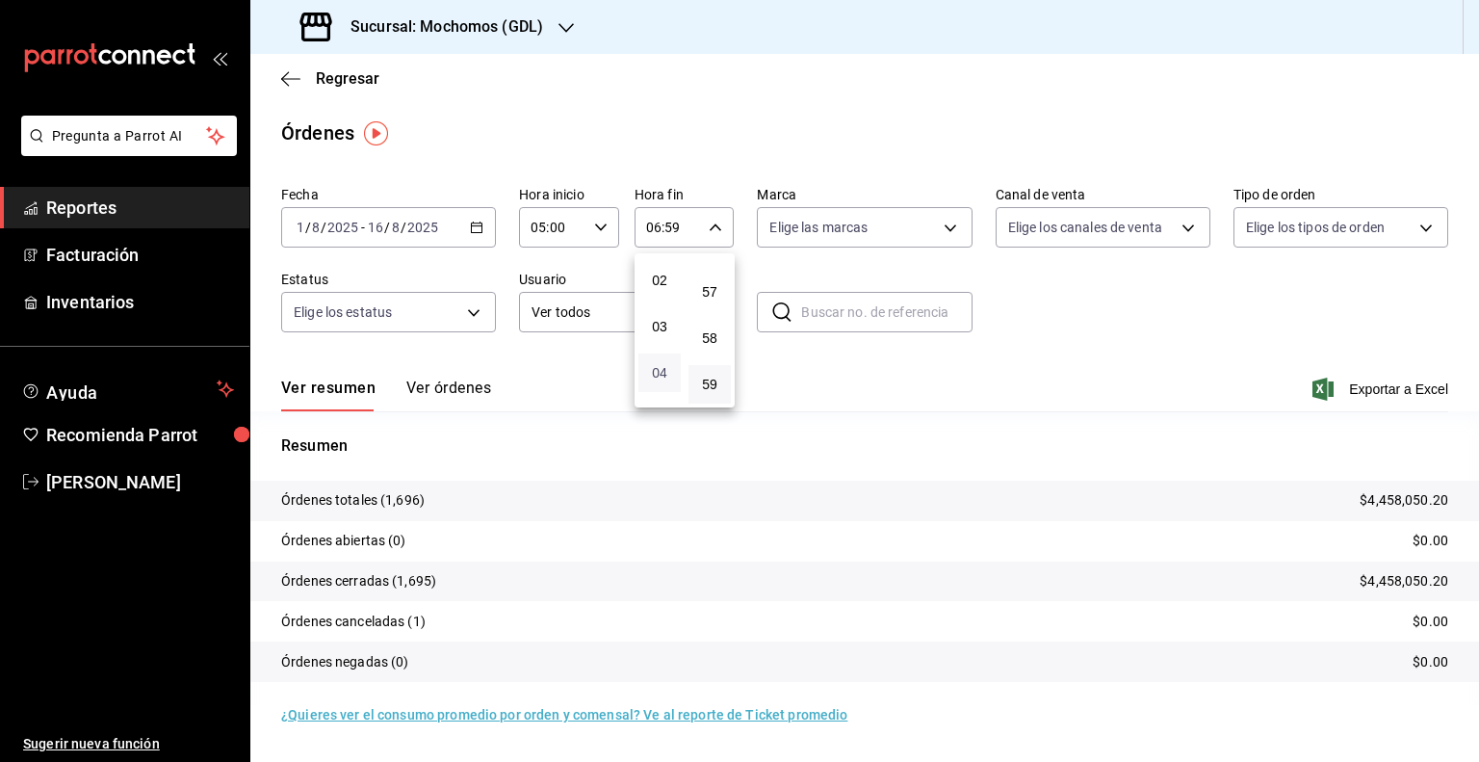
scroll to position [185, 0]
click at [657, 320] on span "05" at bounding box center [659, 322] width 19 height 15
type input "05:59"
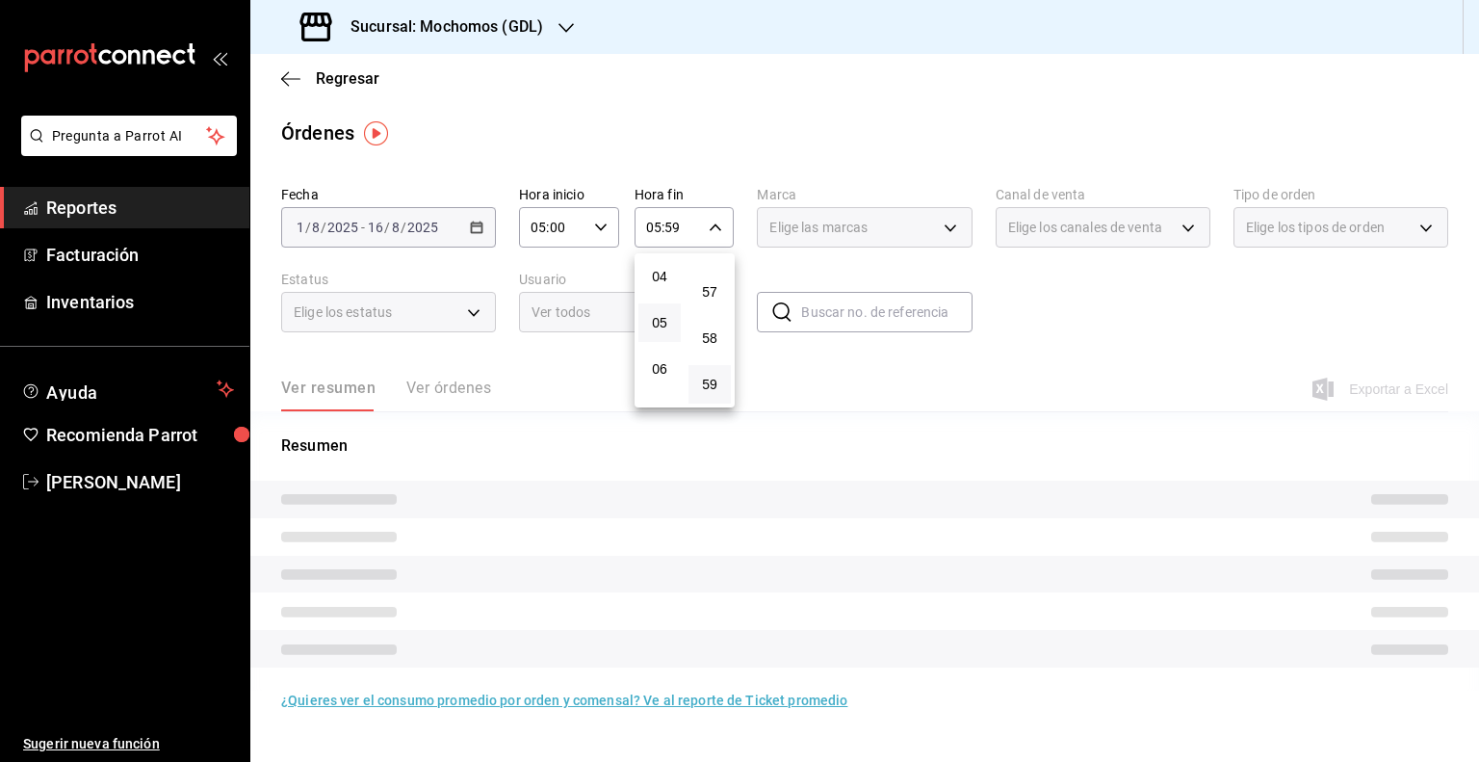
click at [901, 215] on div at bounding box center [739, 381] width 1479 height 762
click at [966, 220] on div "Elige las marcas" at bounding box center [864, 227] width 215 height 40
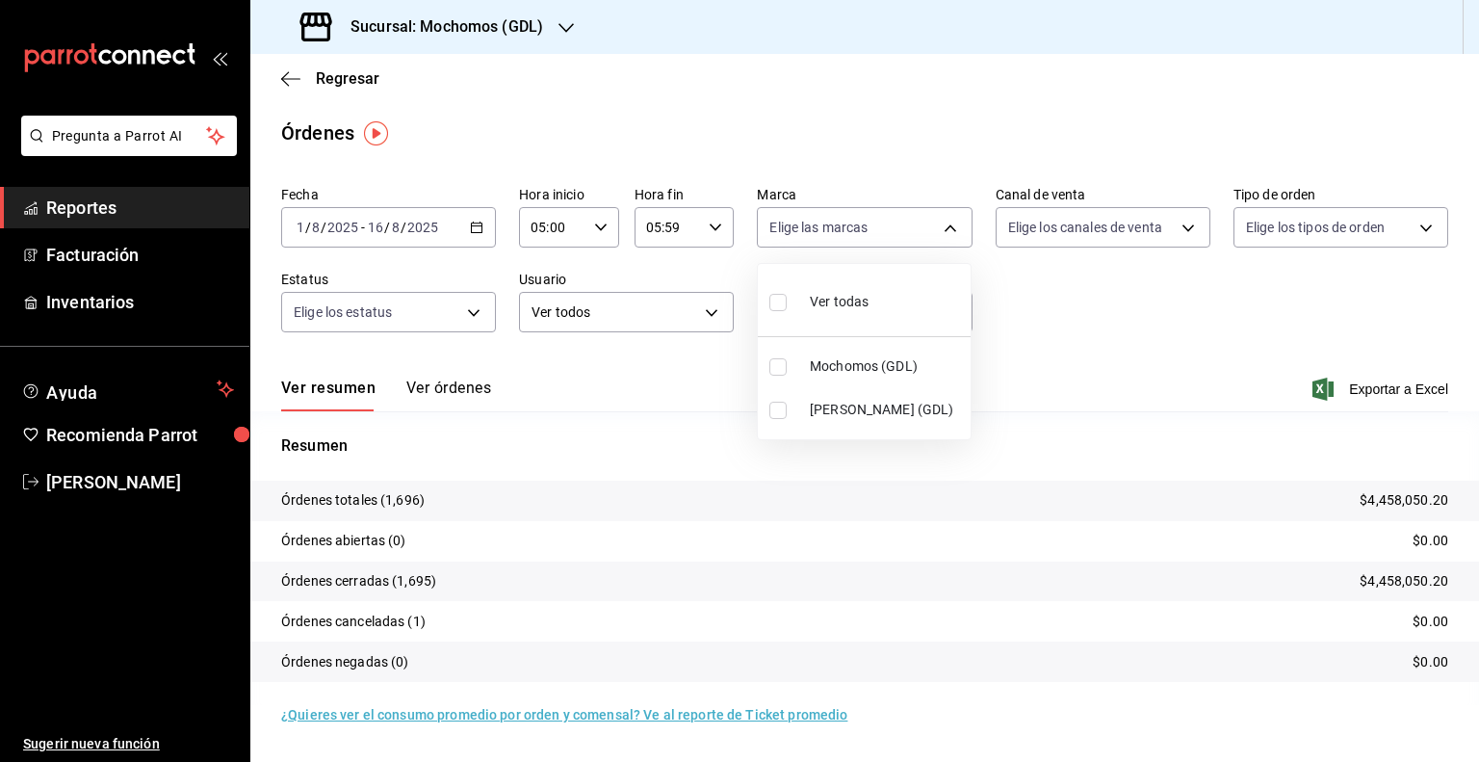
click at [925, 235] on body "Pregunta a Parrot AI Reportes Facturación Inventarios Ayuda Recomienda Parrot […" at bounding box center [739, 381] width 1479 height 762
click at [841, 352] on li "Mochomos (GDL)" at bounding box center [864, 366] width 213 height 43
type input "36c25d4a-7cb0-456c-a434-e981d54830bc"
checkbox input "true"
click at [1358, 386] on div at bounding box center [739, 381] width 1479 height 762
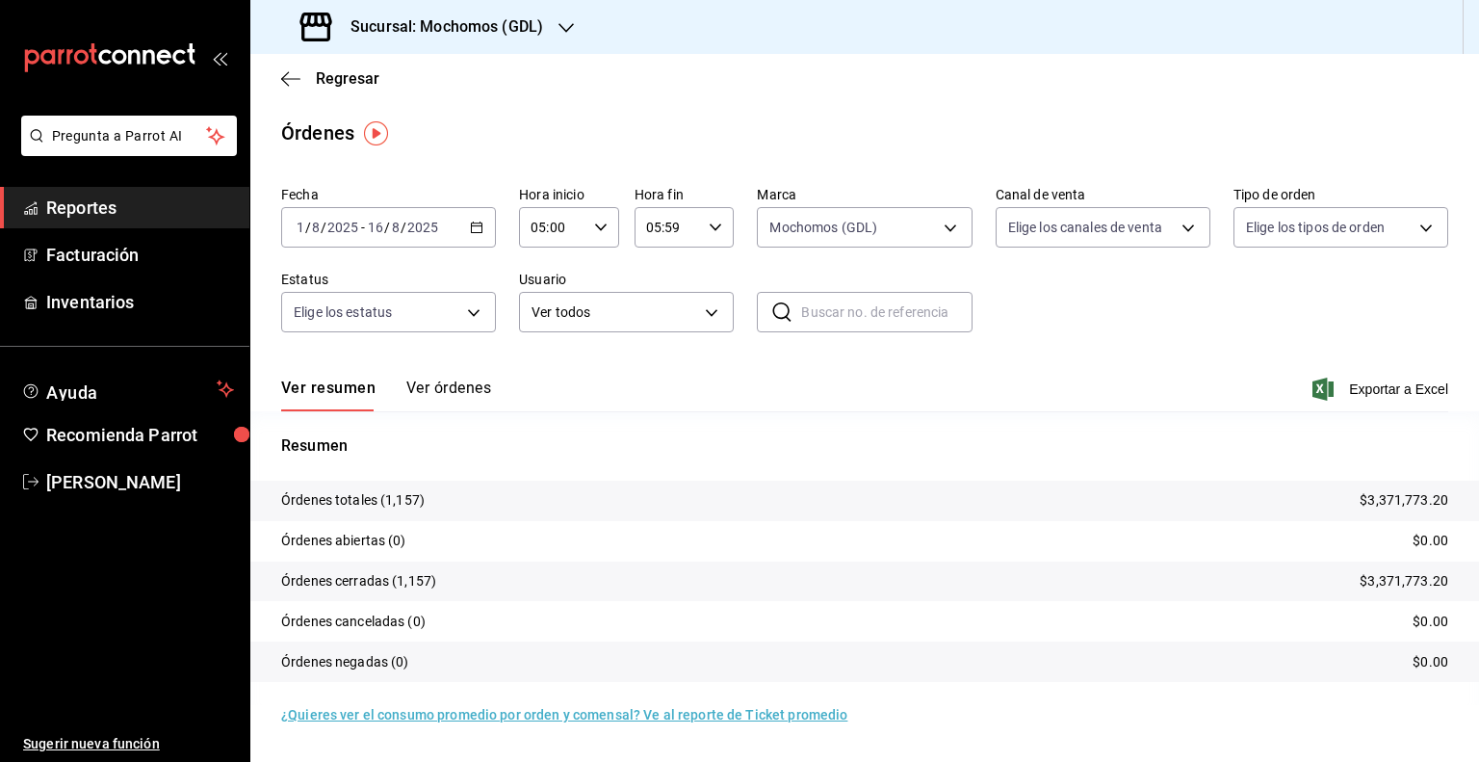
click at [1358, 386] on span "Exportar a Excel" at bounding box center [1382, 388] width 132 height 23
click at [414, 243] on div "[DATE] [DATE] - [DATE] [DATE]" at bounding box center [388, 227] width 215 height 40
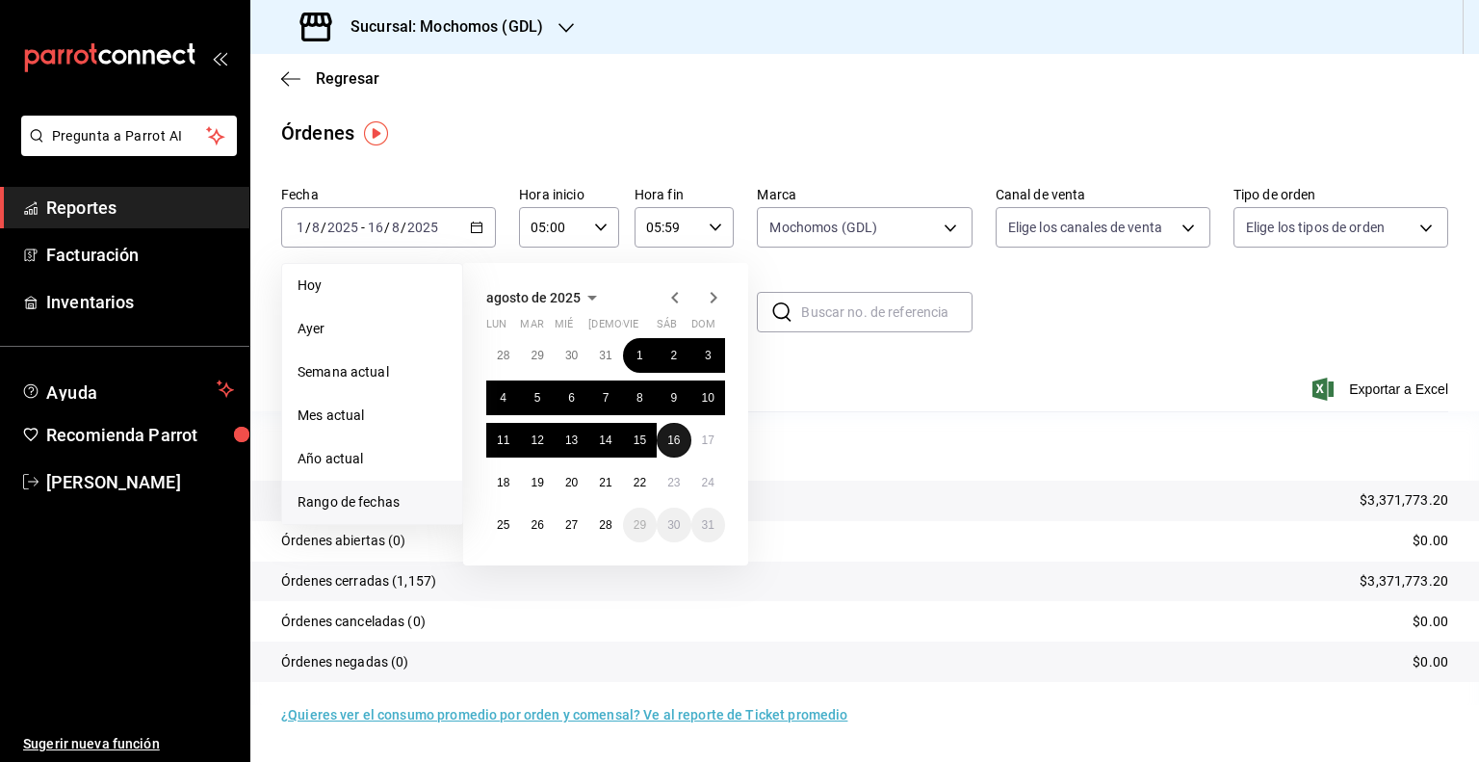
click at [680, 438] on abbr "16" at bounding box center [673, 439] width 13 height 13
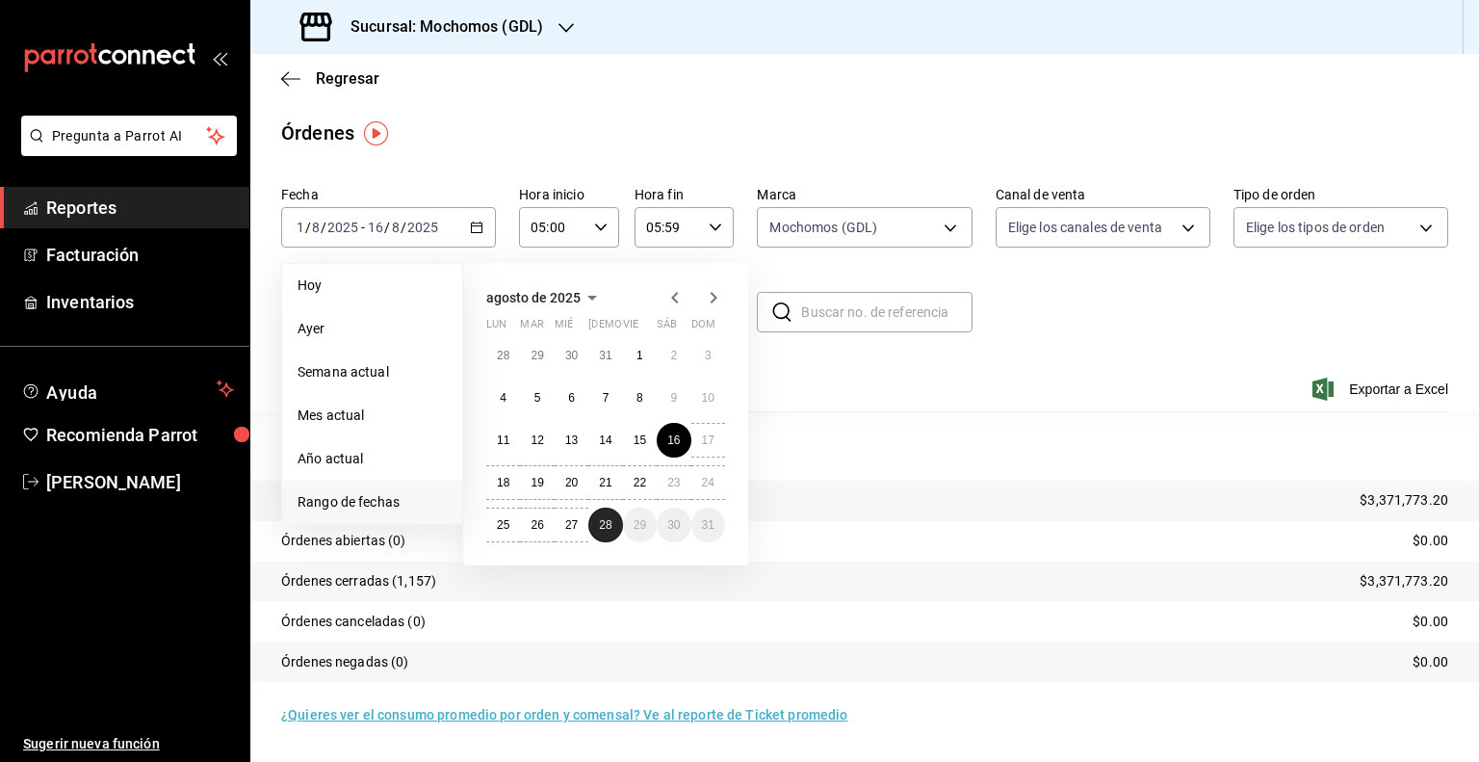
click at [614, 524] on button "28" at bounding box center [605, 524] width 34 height 35
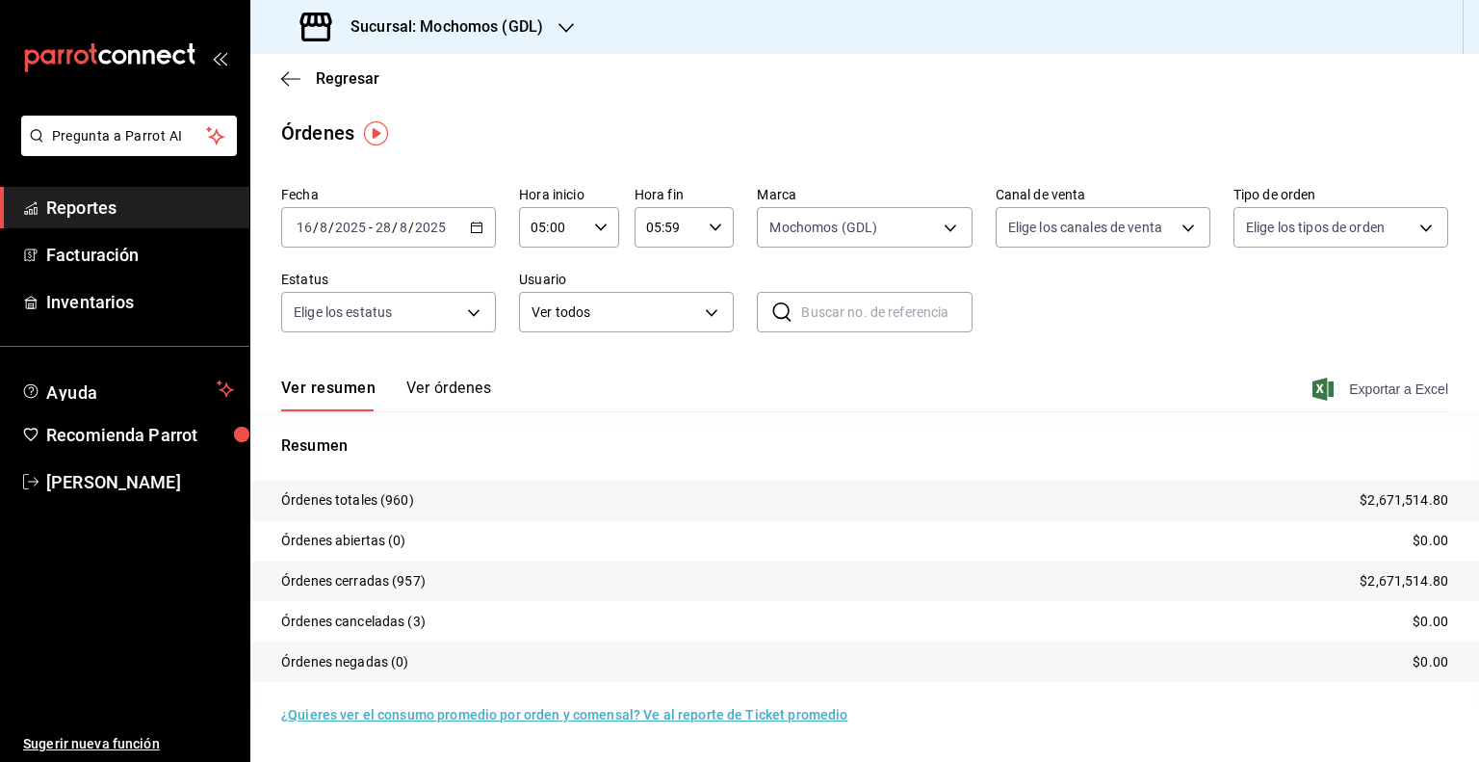
click at [1373, 384] on span "Exportar a Excel" at bounding box center [1382, 388] width 132 height 23
